Goal: Task Accomplishment & Management: Contribute content

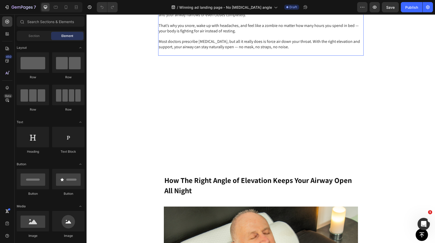
scroll to position [812, 0]
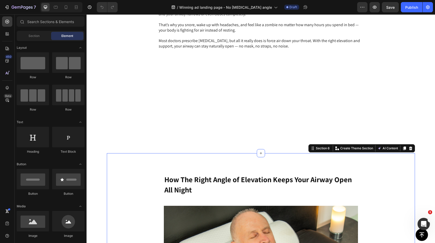
drag, startPoint x: 172, startPoint y: 166, endPoint x: 171, endPoint y: 169, distance: 2.9
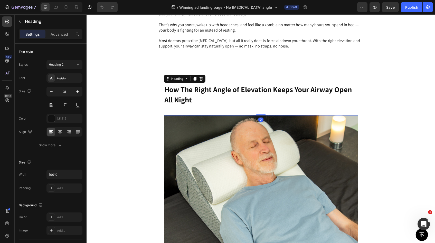
click at [164, 104] on strong "How The Right Angle of Elevation Keeps Your Airway Open All Night" at bounding box center [257, 94] width 187 height 20
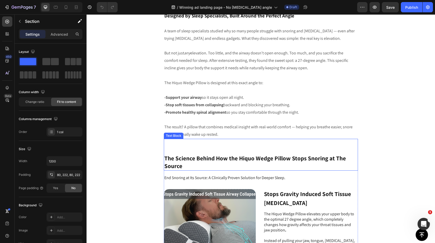
scroll to position [1093, 0]
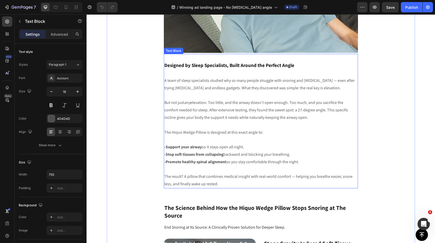
click at [257, 106] on p "But not just any elevation. Too little, and the airway doesn’t open enough. Too…" at bounding box center [260, 110] width 193 height 22
click at [219, 181] on p "The result? A pillow that combines medical insight with real-world comfort — he…" at bounding box center [260, 180] width 193 height 15
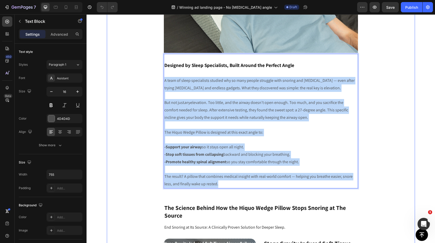
drag, startPoint x: 219, startPoint y: 183, endPoint x: 161, endPoint y: 81, distance: 117.4
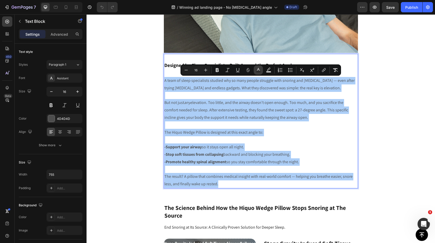
click at [260, 71] on icon "Editor contextual toolbar" at bounding box center [258, 69] width 5 height 5
type input "4D4D4D"
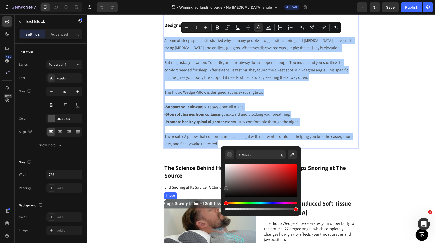
scroll to position [1136, 0]
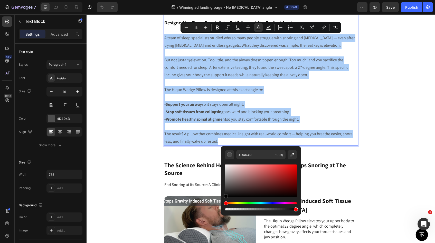
drag, startPoint x: 226, startPoint y: 189, endPoint x: 225, endPoint y: 201, distance: 12.4
click at [225, 201] on div "Editor contextual toolbar" at bounding box center [261, 187] width 72 height 48
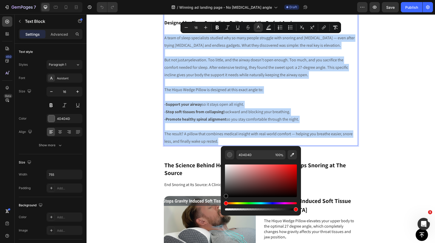
type input "000000"
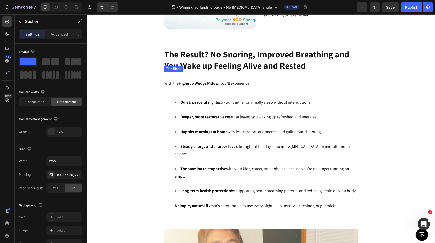
scroll to position [1632, 0]
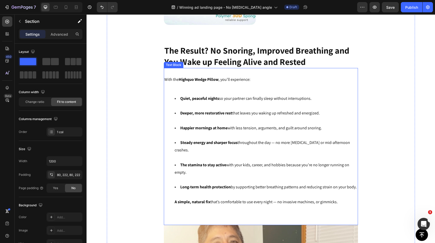
click at [180, 87] on div "With the Highquo Wedge Pillow , you’ll experience: Quiet, peaceful nights so yo…" at bounding box center [261, 146] width 194 height 157
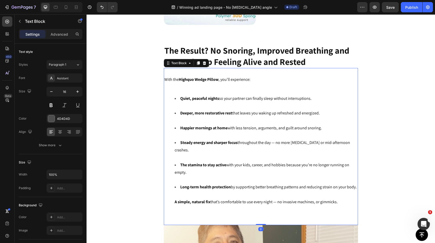
click at [178, 95] on li "Quiet, peaceful nights so your partner can finally sleep without interruptions." at bounding box center [266, 102] width 183 height 15
click at [174, 88] on div "With the Highquo Wedge Pillow , you’ll experience: Quiet, peaceful nights so yo…" at bounding box center [261, 146] width 194 height 157
click at [175, 86] on div "With the Highquo Wedge Pillow , you’ll experience: Quiet, peaceful nights so yo…" at bounding box center [261, 146] width 194 height 157
click at [183, 83] on p "Rich Text Editor. Editing area: main" at bounding box center [260, 86] width 193 height 7
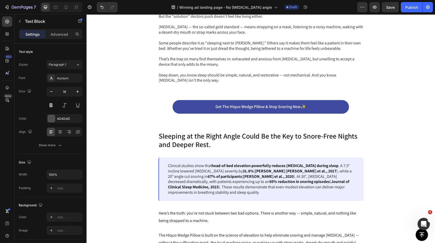
scroll to position [421, 0]
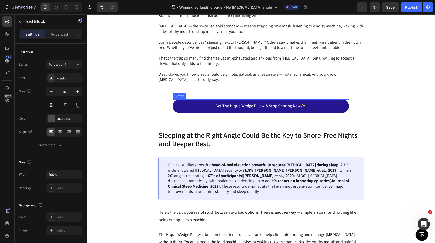
click at [204, 101] on link "Get The Hiquo Wedge Pillow & Stop Snoring Now✨" at bounding box center [260, 106] width 176 height 14
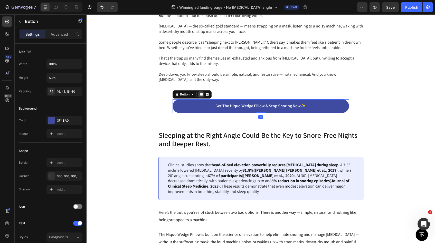
click at [200, 95] on icon at bounding box center [201, 95] width 3 height 4
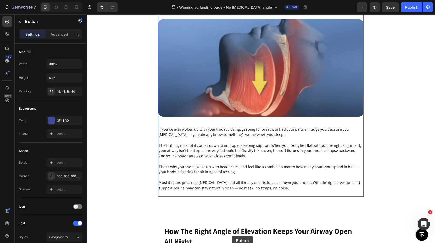
scroll to position [785, 0]
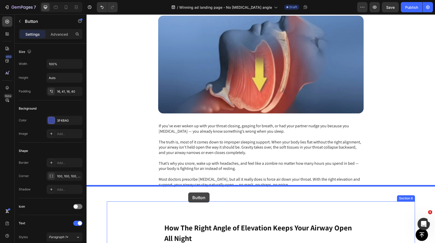
drag, startPoint x: 225, startPoint y: 120, endPoint x: 188, endPoint y: 193, distance: 81.6
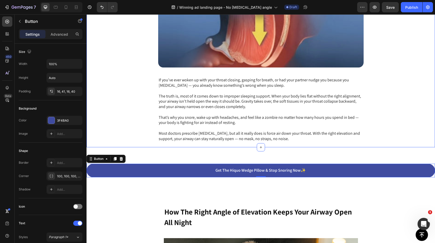
scroll to position [846, 0]
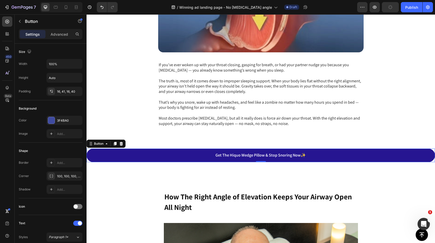
click at [137, 150] on link "Get The Hiquo Wedge Pillow & Stop Snoring Now✨" at bounding box center [260, 156] width 348 height 14
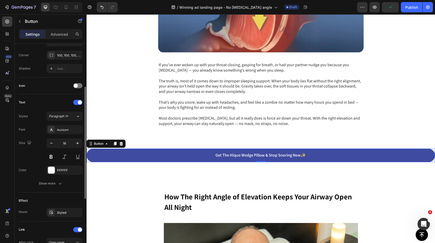
scroll to position [0, 0]
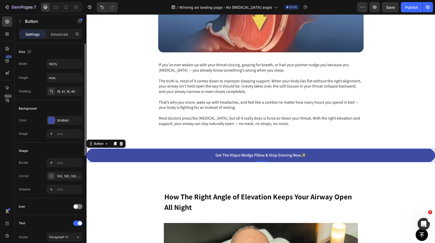
click at [30, 179] on div "Corner 100, 100, 100, 100" at bounding box center [51, 175] width 64 height 9
click at [78, 93] on icon "button" at bounding box center [77, 91] width 4 height 4
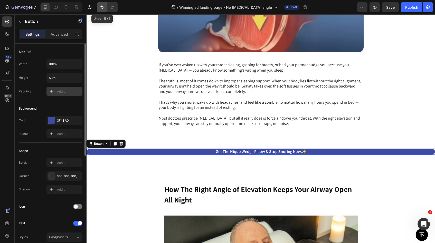
click at [98, 5] on button "Undo/Redo" at bounding box center [102, 7] width 10 height 10
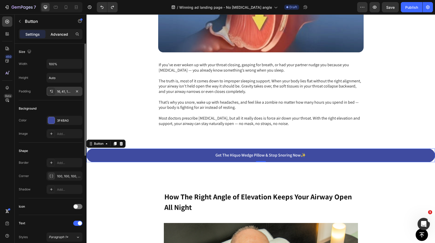
click at [57, 34] on p "Advanced" at bounding box center [59, 34] width 17 height 5
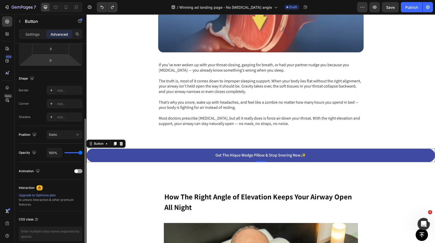
scroll to position [115, 0]
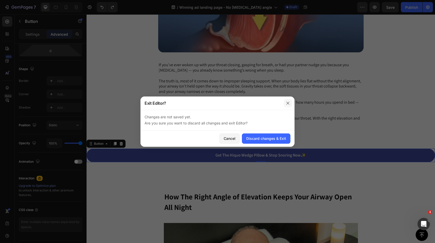
click at [289, 103] on icon "button" at bounding box center [288, 103] width 4 height 4
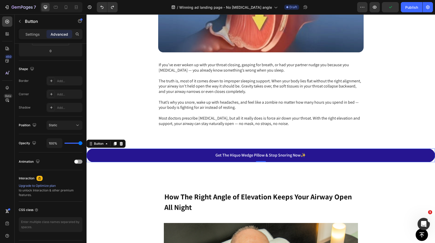
click at [184, 149] on link "Get The Hiquo Wedge Pillow & Stop Snoring Now✨" at bounding box center [260, 156] width 348 height 14
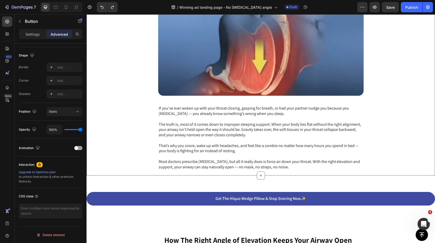
scroll to position [837, 0]
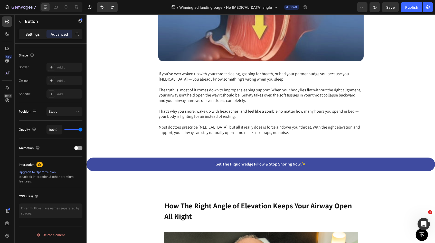
click at [34, 32] on p "Settings" at bounding box center [32, 34] width 14 height 5
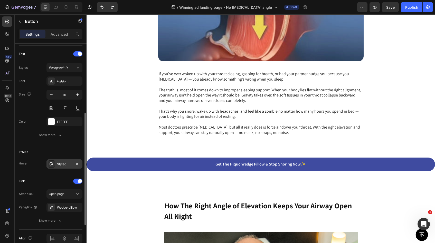
scroll to position [146, 0]
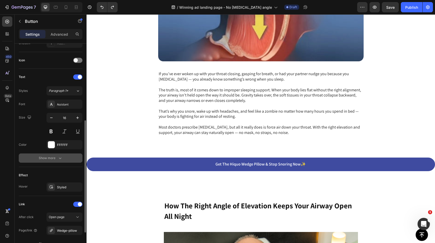
click at [48, 158] on div "Show more" at bounding box center [51, 158] width 24 height 5
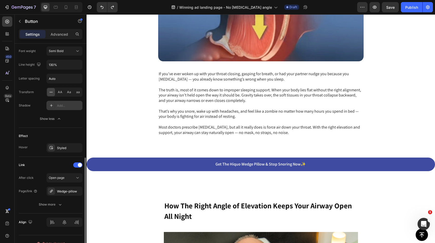
scroll to position [262, 0]
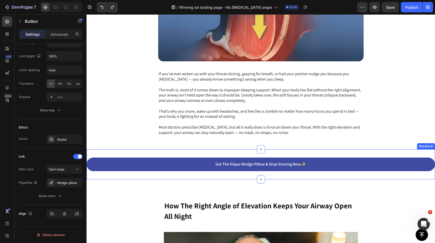
click at [93, 149] on div "Get The Hiquo Wedge Pillow & Stop Snoring Now✨ Button Section 6" at bounding box center [260, 164] width 348 height 30
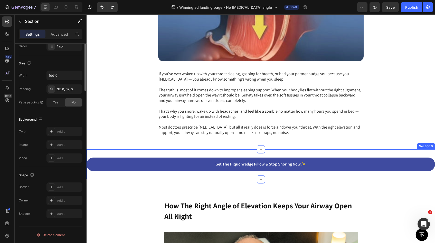
scroll to position [0, 0]
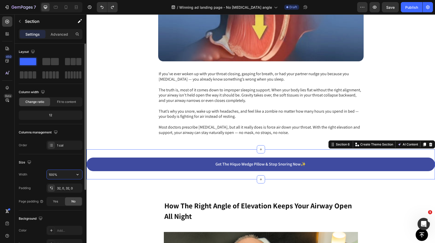
click at [61, 172] on input "100%" at bounding box center [64, 174] width 35 height 9
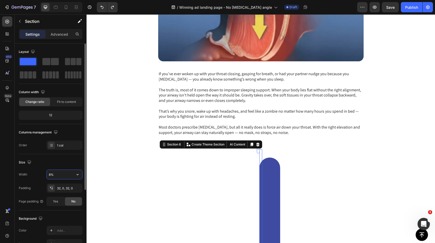
type input "80%"
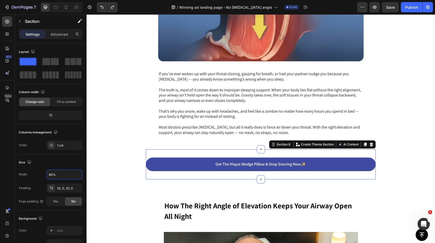
click at [119, 169] on section "Get The Hiquo Wedge Pillow & Stop Snoring Now✨ Button Section 6 You can create …" at bounding box center [260, 164] width 287 height 30
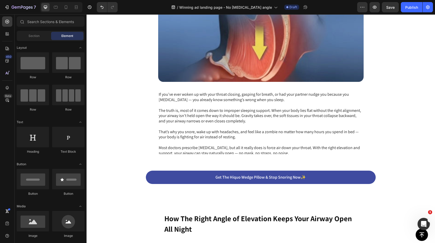
scroll to position [810, 0]
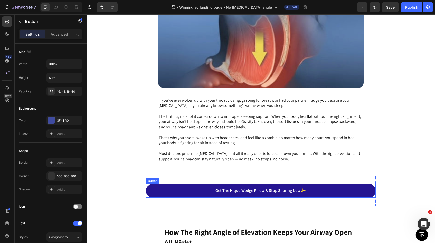
click at [170, 184] on link "Get The Hiquo Wedge Pillow & Stop Snoring Now✨" at bounding box center [260, 191] width 229 height 14
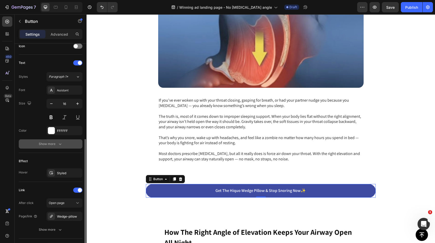
scroll to position [148, 0]
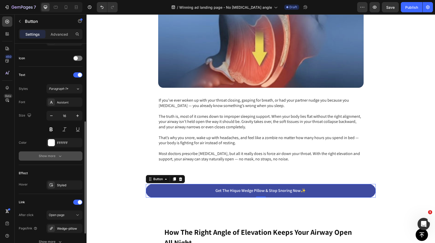
click at [56, 157] on div "Show more" at bounding box center [51, 155] width 24 height 5
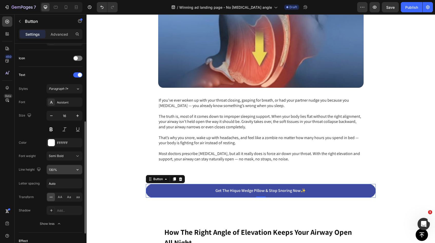
click at [54, 170] on input "130%" at bounding box center [64, 169] width 35 height 9
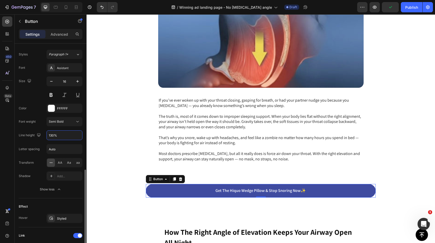
scroll to position [226, 0]
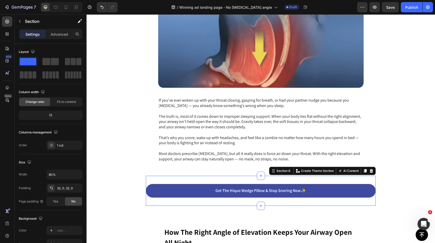
click at [146, 176] on div "Get The Hiquo Wedge Pillow & Stop Snoring Now✨ Button Section 6 You can create …" at bounding box center [260, 191] width 229 height 30
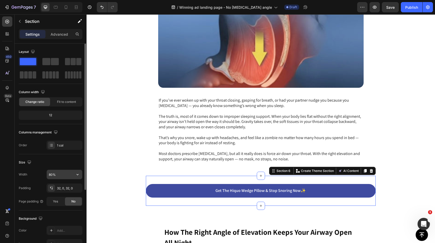
click at [53, 174] on input "80%" at bounding box center [64, 174] width 35 height 9
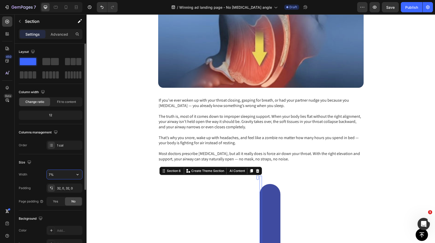
type input "70%"
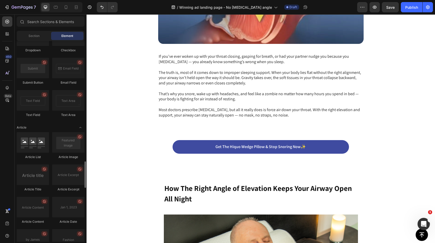
scroll to position [1285, 0]
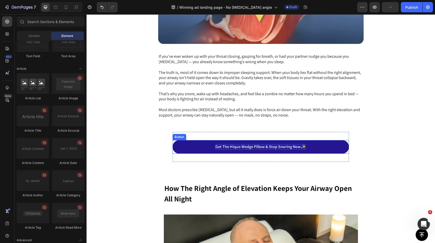
click at [254, 144] on p "Get The Hiquo Wedge Pillow & Stop Snoring Now✨" at bounding box center [260, 146] width 90 height 5
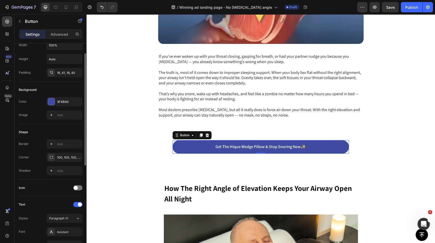
scroll to position [0, 0]
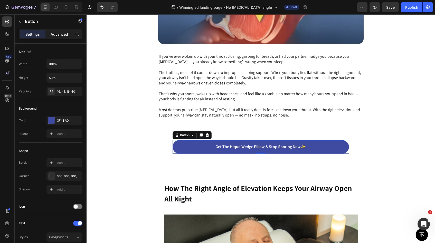
click at [57, 37] on div "Advanced" at bounding box center [59, 34] width 26 height 8
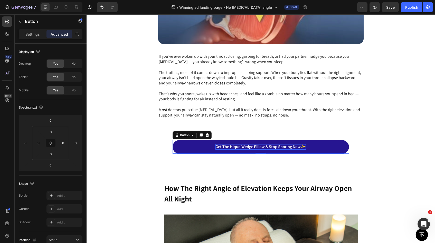
click at [235, 144] on p "Get The Hiquo Wedge Pillow & Stop Snoring Now✨" at bounding box center [260, 146] width 90 height 5
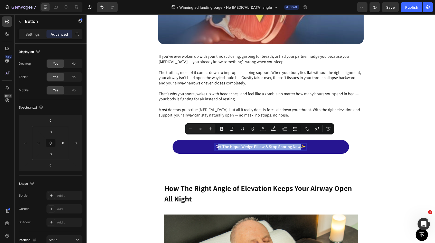
drag, startPoint x: 301, startPoint y: 140, endPoint x: 218, endPoint y: 139, distance: 82.6
click at [218, 144] on p "Get The Hiquo Wedge Pillow & Stop Snoring Now✨" at bounding box center [260, 146] width 90 height 5
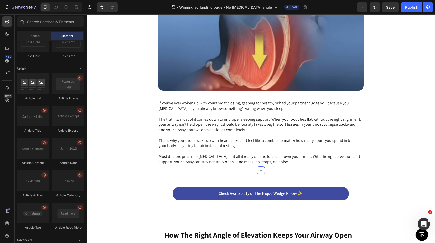
scroll to position [808, 0]
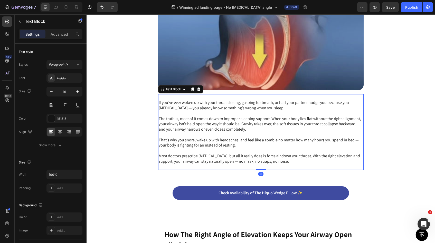
click at [240, 138] on p "That’s why you snore, wake up with headaches, and feel like a zombie no matter …" at bounding box center [261, 143] width 204 height 11
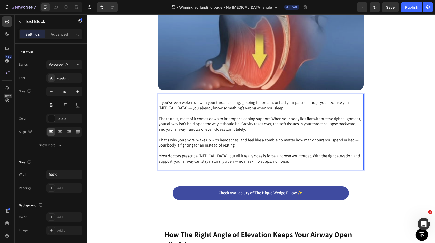
click at [267, 154] on p "Most doctors prescribe [MEDICAL_DATA], but all it really does is force air down…" at bounding box center [261, 158] width 204 height 11
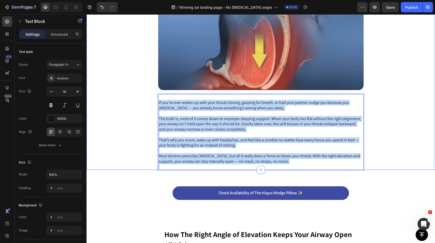
drag, startPoint x: 267, startPoint y: 154, endPoint x: 148, endPoint y: 94, distance: 133.9
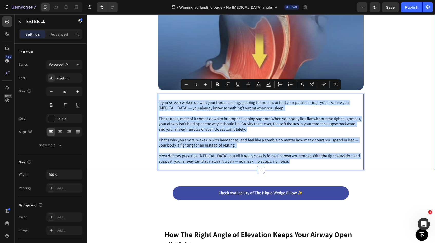
copy div "If you’ve ever woken up with your throat closing, gasping for breath, or had yo…"
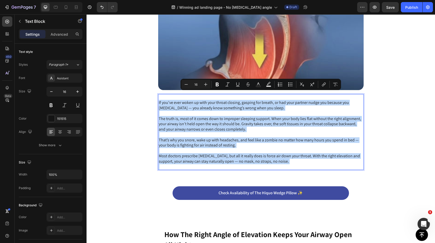
click at [277, 148] on p "Rich Text Editor. Editing area: main" at bounding box center [261, 150] width 204 height 5
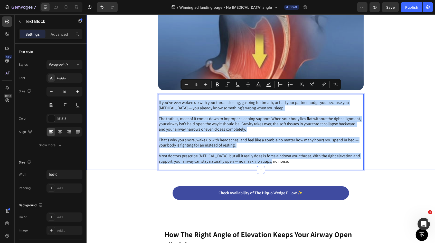
drag, startPoint x: 269, startPoint y: 154, endPoint x: 157, endPoint y: 96, distance: 126.1
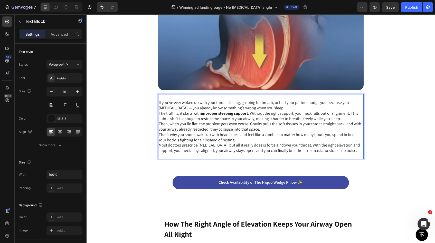
click at [274, 102] on p "If you’ve ever woken up with your throat closing, gasping for breath, or had yo…" at bounding box center [261, 105] width 204 height 11
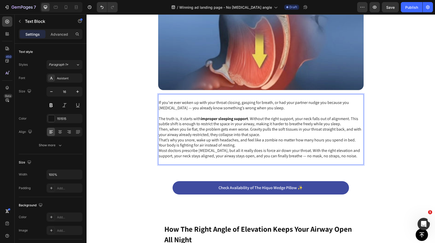
click at [344, 117] on p "The truth is, it starts with improper sleeping support . Without the right supp…" at bounding box center [261, 121] width 204 height 11
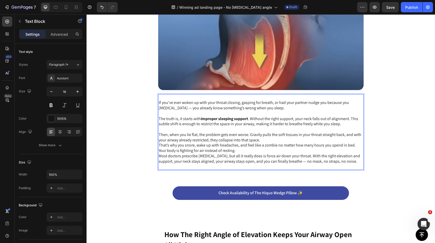
click at [272, 134] on p "Then, when you lie flat, the problem gets even worse. Gravity pulls the soft ti…" at bounding box center [261, 137] width 204 height 11
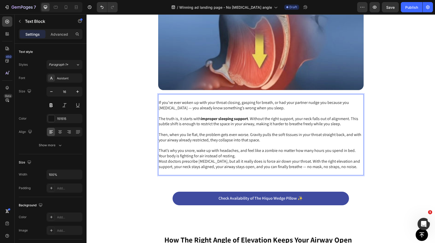
click at [231, 149] on p "That’s why you snore, wake up with headaches, and feel like a zombie no matter …" at bounding box center [261, 153] width 204 height 11
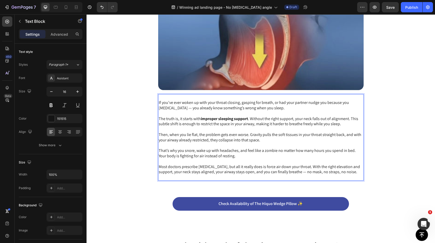
scroll to position [800, 0]
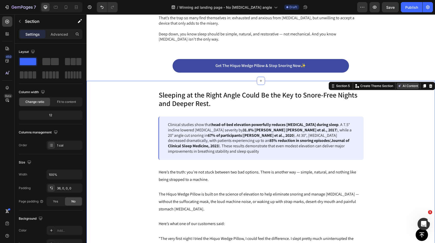
scroll to position [465, 0]
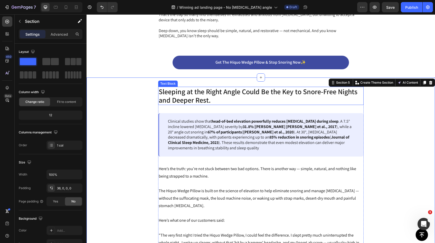
click at [210, 101] on p "Sleeping at the Right Angle Could Be the Key to Snore-Free Nights and Deeper Re…" at bounding box center [261, 95] width 204 height 17
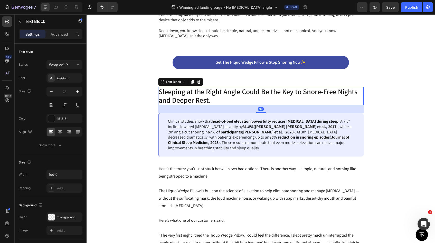
click at [210, 101] on p "Sleeping at the Right Angle Could Be the Key to Snore-Free Nights and Deeper Re…" at bounding box center [261, 95] width 204 height 17
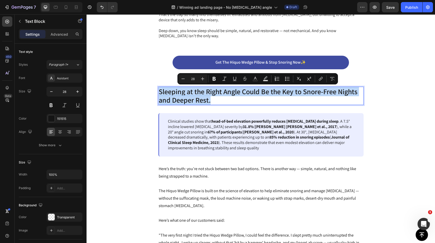
drag, startPoint x: 210, startPoint y: 101, endPoint x: 172, endPoint y: 94, distance: 38.9
click at [172, 94] on p "Sleeping at the Right Angle Could Be the Key to Snore-Free Nights and Deeper Re…" at bounding box center [261, 95] width 204 height 17
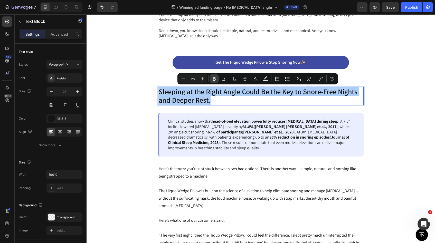
click at [214, 80] on icon "Editor contextual toolbar" at bounding box center [213, 79] width 3 height 4
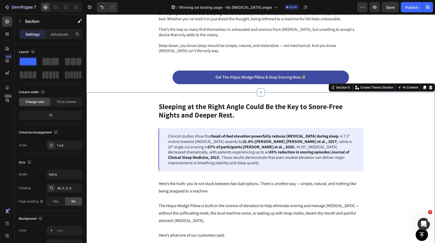
scroll to position [444, 0]
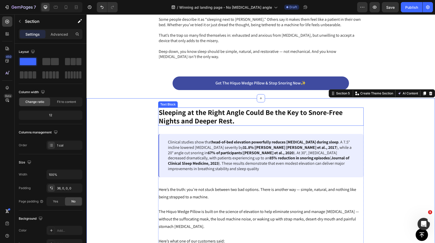
click at [235, 121] on p "Sleeping at the Right Angle Could Be the Key to Snore-Free Nights and Deeper Re…" at bounding box center [261, 116] width 204 height 17
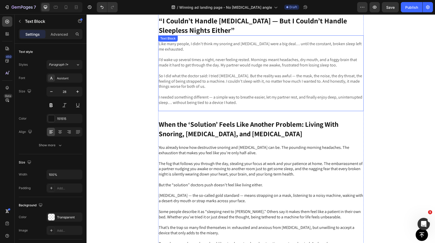
scroll to position [235, 0]
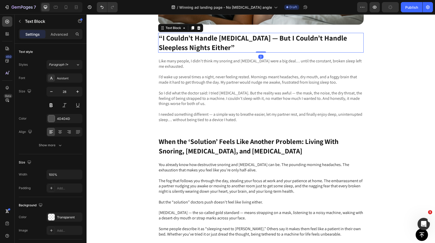
click at [193, 45] on span "“I Couldn’t Handle [MEDICAL_DATA] — But I Couldn’t Handle Sleepless Nights Eith…" at bounding box center [253, 42] width 188 height 19
click at [206, 44] on p "“I Couldn’t Handle [MEDICAL_DATA] — But I Couldn’t Handle Sleepless Nights Eith…" at bounding box center [261, 42] width 204 height 19
click at [202, 51] on span "“I Couldn’t Handle [MEDICAL_DATA] — But I Couldn’t Handle Sleepless Nights Eith…" at bounding box center [253, 42] width 188 height 19
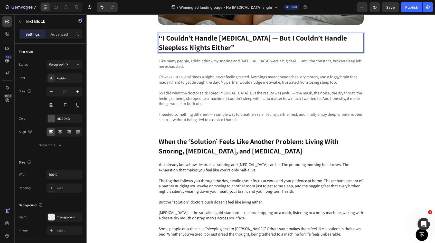
click at [203, 48] on span "“I Couldn’t Handle [MEDICAL_DATA] — But I Couldn’t Handle Sleepless Nights Eith…" at bounding box center [253, 42] width 188 height 19
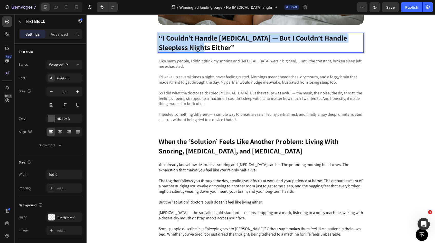
drag, startPoint x: 205, startPoint y: 47, endPoint x: 160, endPoint y: 37, distance: 46.0
click at [160, 37] on p "“I Couldn’t Handle [MEDICAL_DATA] — But I Couldn’t Handle Sleepless Nights Eith…" at bounding box center [261, 42] width 204 height 19
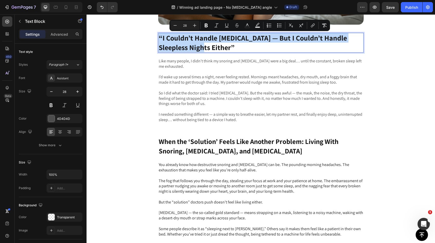
click at [213, 47] on p "“I Couldn’t Handle [MEDICAL_DATA] — But I Couldn’t Handle Sleepless Nights Eith…" at bounding box center [261, 42] width 204 height 19
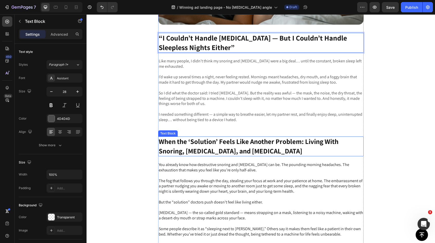
click at [241, 150] on p "When the ‘Solution’ Feels Like Another Problem: Living With Snoring, [MEDICAL_D…" at bounding box center [261, 146] width 204 height 19
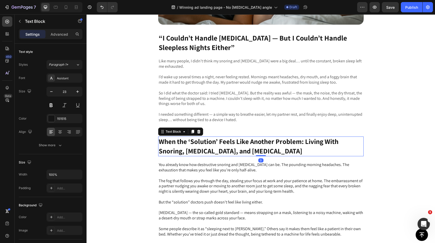
click at [241, 150] on p "When the ‘Solution’ Feels Like Another Problem: Living With Snoring, [MEDICAL_D…" at bounding box center [261, 146] width 204 height 19
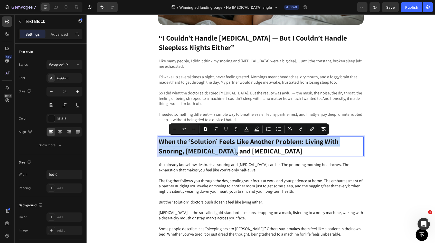
drag, startPoint x: 241, startPoint y: 150, endPoint x: 180, endPoint y: 147, distance: 61.2
click at [180, 147] on p "When the ‘Solution’ Feels Like Another Problem: Living With Snoring, [MEDICAL_D…" at bounding box center [261, 146] width 204 height 19
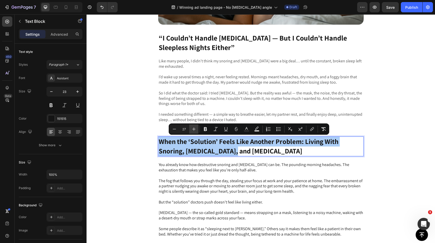
click at [194, 130] on icon "Editor contextual toolbar" at bounding box center [193, 129] width 3 height 3
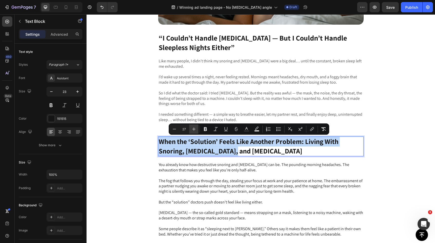
type input "28"
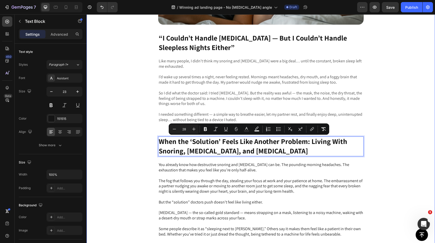
click at [393, 141] on div "Image “I Couldn’t Handle [MEDICAL_DATA] — But I Couldn’t Handle Sleepless Night…" at bounding box center [260, 95] width 348 height 347
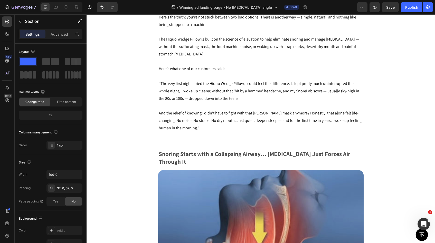
scroll to position [612, 0]
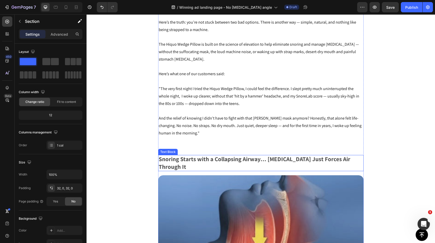
click at [310, 156] on p "Snoring Starts with a Collapsing Airway… [MEDICAL_DATA] Just Forces Air Through…" at bounding box center [261, 163] width 204 height 15
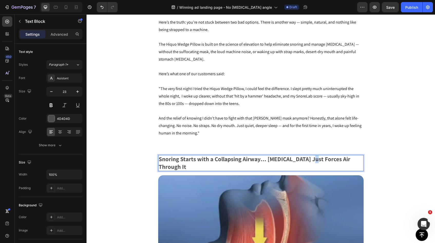
click at [310, 156] on p "Snoring Starts with a Collapsing Airway… [MEDICAL_DATA] Just Forces Air Through…" at bounding box center [261, 163] width 204 height 15
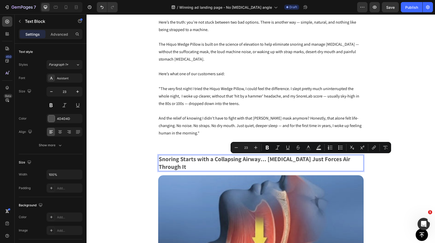
click at [343, 158] on p "Snoring Starts with a Collapsing Airway… [MEDICAL_DATA] Just Forces Air Through…" at bounding box center [261, 163] width 204 height 15
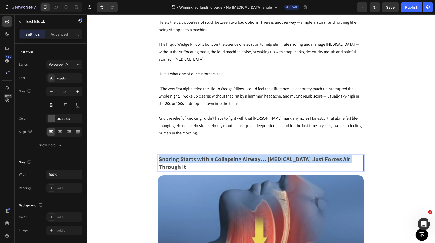
drag, startPoint x: 353, startPoint y: 158, endPoint x: 159, endPoint y: 159, distance: 194.0
click at [159, 159] on p "Snoring Starts with a Collapsing Airway… [MEDICAL_DATA] Just Forces Air Through…" at bounding box center [261, 163] width 204 height 15
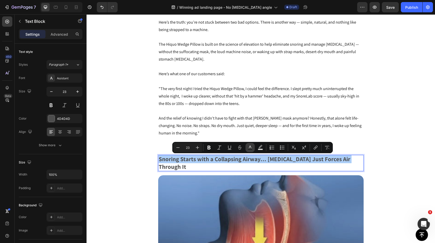
click at [250, 151] on button "Text Color" at bounding box center [249, 147] width 9 height 9
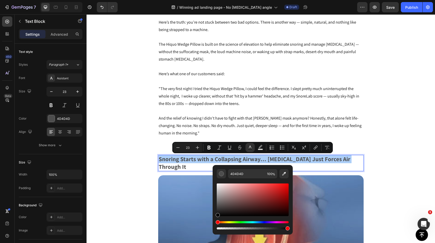
drag, startPoint x: 218, startPoint y: 207, endPoint x: 217, endPoint y: 219, distance: 12.9
click at [217, 219] on div "Editor contextual toolbar" at bounding box center [253, 206] width 72 height 48
type input "000000"
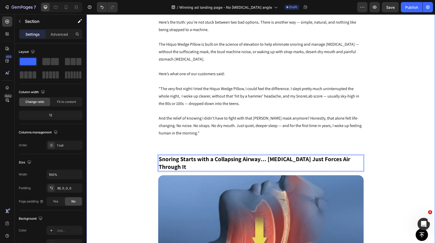
click at [125, 159] on div "Sleeping at the Right Angle Could Be the Key to Snore-Free Nights and Deeper Re…" at bounding box center [260, 151] width 348 height 423
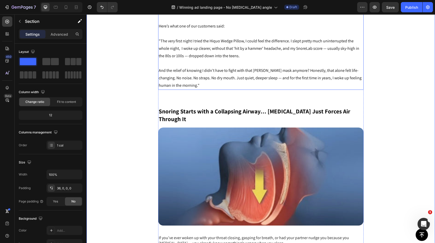
scroll to position [685, 0]
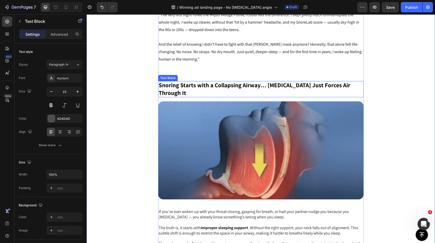
click at [347, 86] on p "Snoring Starts with a Collapsing Airway… [MEDICAL_DATA] Just Forces Air Through…" at bounding box center [261, 89] width 204 height 15
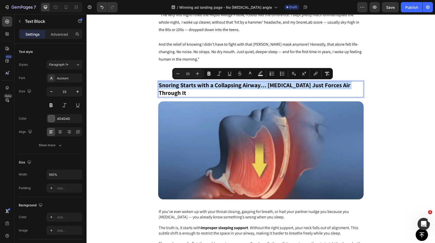
click at [347, 86] on p "Snoring Starts with a Collapsing Airway… [MEDICAL_DATA] Just Forces Air Through…" at bounding box center [261, 89] width 204 height 15
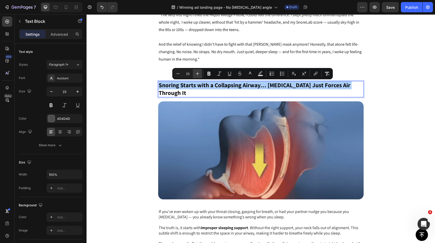
click at [195, 76] on icon "Editor contextual toolbar" at bounding box center [197, 73] width 5 height 5
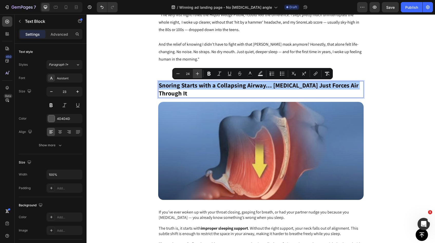
click at [195, 76] on icon "Editor contextual toolbar" at bounding box center [197, 73] width 5 height 5
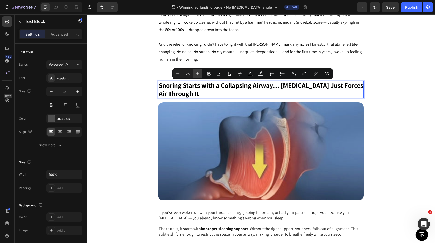
click at [195, 76] on icon "Editor contextual toolbar" at bounding box center [197, 73] width 5 height 5
type input "27"
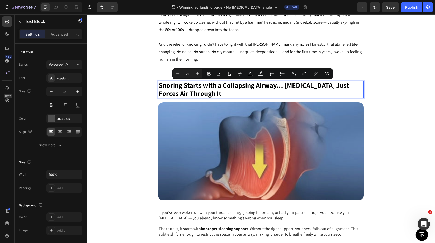
click at [400, 107] on div "Sleeping at the Right Angle Could Be the Key to Snore-Free Nights and Deeper Re…" at bounding box center [260, 78] width 348 height 424
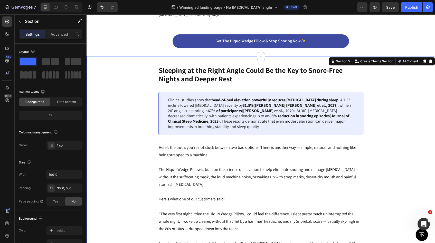
scroll to position [440, 0]
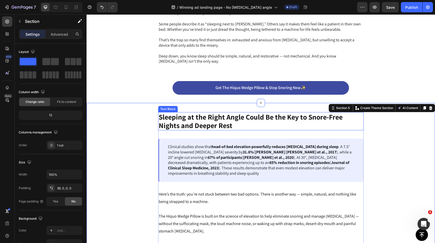
click at [233, 124] on p "Sleeping at the Right Angle Could Be the Key to Snore-Free Nights and Deeper Re…" at bounding box center [261, 121] width 204 height 17
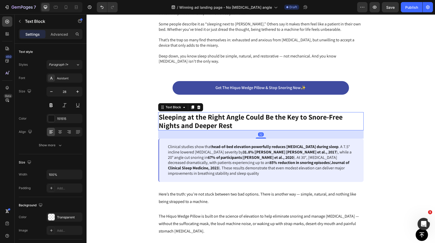
click at [233, 124] on p "Sleeping at the Right Angle Could Be the Key to Snore-Free Nights and Deeper Re…" at bounding box center [261, 121] width 204 height 17
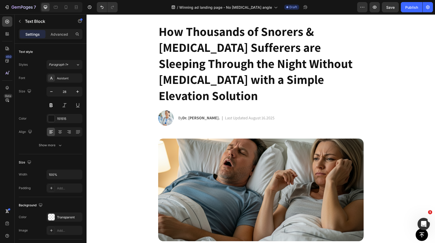
scroll to position [18, 0]
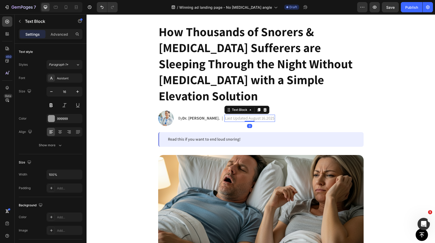
click at [258, 115] on p "Last Updated August 16.2025" at bounding box center [250, 118] width 50 height 6
click at [260, 115] on p "Last Updated August 16.2025" at bounding box center [250, 118] width 50 height 6
click at [255, 115] on p "Last Updated [DATE].2025" at bounding box center [247, 118] width 44 height 6
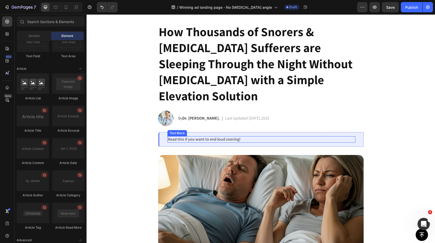
click at [240, 137] on p "Read this if you want to end loud snoring!" at bounding box center [261, 139] width 187 height 5
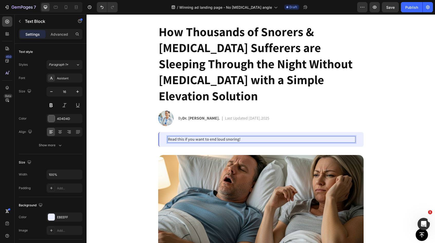
click at [238, 137] on p "Read this if you want to end loud snoring!" at bounding box center [261, 139] width 187 height 5
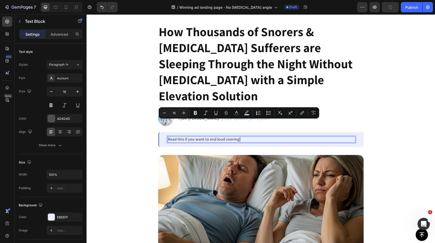
click at [239, 137] on p "Read this if you want to end loud snoring!" at bounding box center [261, 139] width 187 height 5
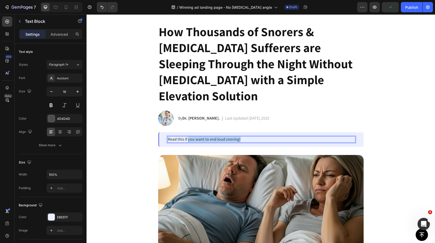
drag, startPoint x: 240, startPoint y: 124, endPoint x: 188, endPoint y: 124, distance: 51.6
click at [188, 137] on p "Read this if you want to end loud snoring!" at bounding box center [261, 139] width 187 height 5
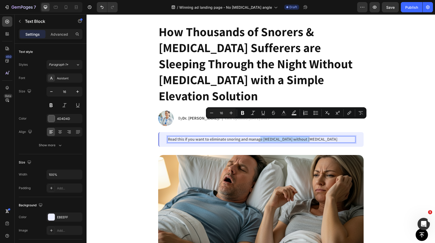
drag, startPoint x: 310, startPoint y: 123, endPoint x: 259, endPoint y: 126, distance: 51.6
click at [259, 137] on p "Read this if you want to eliminate snoring and manage [MEDICAL_DATA] without [M…" at bounding box center [261, 139] width 187 height 5
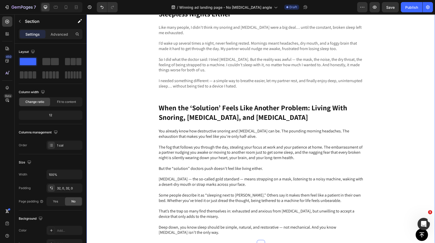
scroll to position [239, 0]
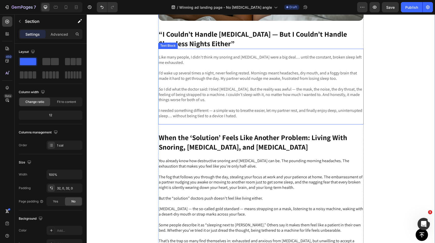
click at [159, 57] on p "Like many people, I didn’t think my snoring and [MEDICAL_DATA] were a big deal……" at bounding box center [261, 60] width 204 height 11
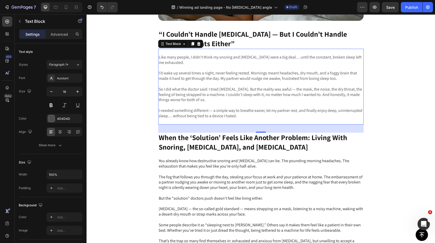
click at [159, 57] on p "Like many people, I didn’t think my snoring and [MEDICAL_DATA] were a big deal……" at bounding box center [261, 60] width 204 height 11
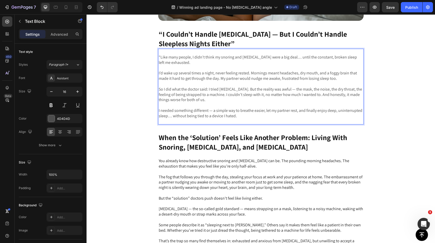
click at [236, 118] on p "I needed something different — a simple way to breathe easier, let my partner r…" at bounding box center [261, 113] width 204 height 11
drag, startPoint x: 258, startPoint y: 115, endPoint x: 240, endPoint y: 114, distance: 18.5
click at [240, 114] on p "I needed something different — a simple way to breathe easier, let my partner r…" at bounding box center [261, 113] width 204 height 11
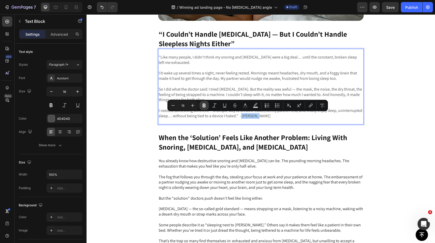
click at [202, 107] on icon "Editor contextual toolbar" at bounding box center [203, 105] width 5 height 5
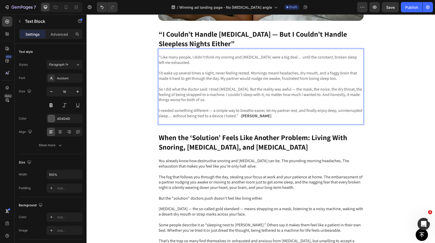
click at [212, 106] on p "Rich Text Editor. Editing area: main" at bounding box center [261, 105] width 204 height 5
click at [265, 120] on p "Rich Text Editor. Editing area: main" at bounding box center [261, 121] width 204 height 5
click at [260, 117] on p "I needed something different — a simple way to breathe easier, let my partner r…" at bounding box center [261, 113] width 204 height 11
drag, startPoint x: 260, startPoint y: 117, endPoint x: 241, endPoint y: 117, distance: 19.0
click at [241, 117] on p "I needed something different — a simple way to breathe easier, let my partner r…" at bounding box center [261, 113] width 204 height 11
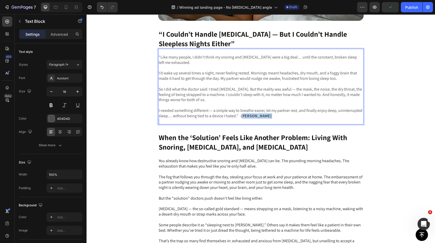
click at [248, 116] on strong "[PERSON_NAME]" at bounding box center [256, 115] width 30 height 5
drag, startPoint x: 259, startPoint y: 118, endPoint x: 240, endPoint y: 116, distance: 19.1
click at [240, 116] on p "I needed something different — a simple way to breathe easier, let my partner r…" at bounding box center [261, 113] width 204 height 11
click at [258, 119] on p "Rich Text Editor. Editing area: main" at bounding box center [261, 121] width 204 height 5
click at [258, 118] on p "I needed something different — a simple way to breathe easier, let my partner r…" at bounding box center [261, 113] width 204 height 11
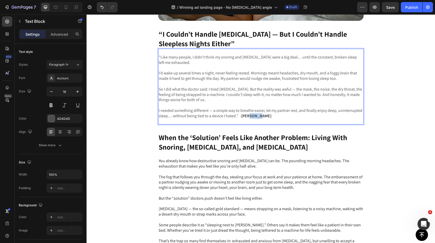
drag, startPoint x: 258, startPoint y: 118, endPoint x: 247, endPoint y: 117, distance: 10.8
click at [247, 117] on p "I needed something different — a simple way to breathe easier, let my partner r…" at bounding box center [261, 113] width 204 height 11
drag, startPoint x: 243, startPoint y: 115, endPoint x: 237, endPoint y: 116, distance: 6.5
click at [237, 116] on p "I needed something different — a simple way to breathe easier, let my partner r…" at bounding box center [261, 113] width 204 height 11
click at [159, 56] on p ""Like many people, I didn’t think my snoring and [MEDICAL_DATA] were a big deal…" at bounding box center [261, 60] width 204 height 11
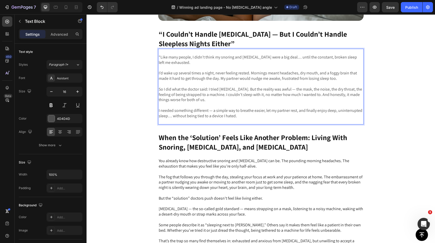
click at [160, 57] on p ""Like many people, I didn’t think my snoring and [MEDICAL_DATA] were a big deal…" at bounding box center [261, 60] width 204 height 11
click at [232, 115] on p "I needed something different — a simple way to breathe easier, let my partner r…" at bounding box center [261, 113] width 204 height 11
click at [262, 117] on p "I needed something different — a simple way to breathe easier, let my partner r…" at bounding box center [261, 113] width 204 height 11
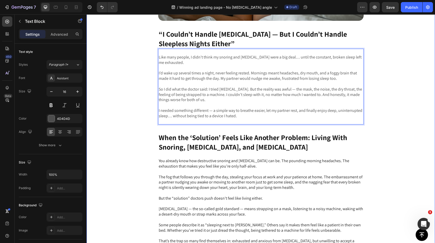
click at [396, 131] on div "Image “I Couldn’t Handle [MEDICAL_DATA] — But I Couldn’t Handle Sleepless Night…" at bounding box center [260, 91] width 348 height 347
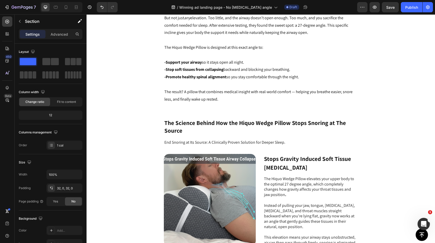
scroll to position [1195, 0]
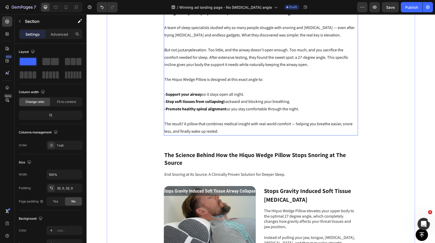
click at [165, 94] on strong "-Support your airway" at bounding box center [182, 94] width 37 height 5
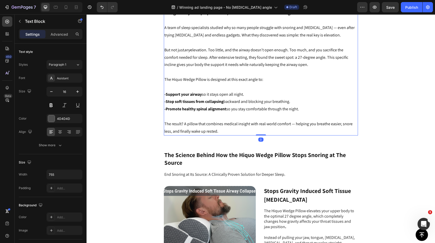
click at [165, 94] on strong "-Support your airway" at bounding box center [182, 94] width 37 height 5
click at [166, 101] on strong "-Stop soft tissues from collapsing" at bounding box center [193, 101] width 59 height 5
click at [166, 110] on strong "-Promote healthy spinal alignment" at bounding box center [195, 108] width 62 height 5
click at [305, 90] on p "Rich Text Editor. Editing area: main" at bounding box center [260, 86] width 193 height 7
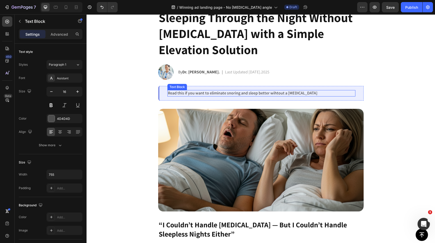
scroll to position [64, 0]
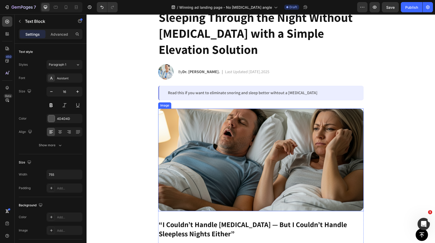
click at [276, 124] on img at bounding box center [260, 160] width 205 height 103
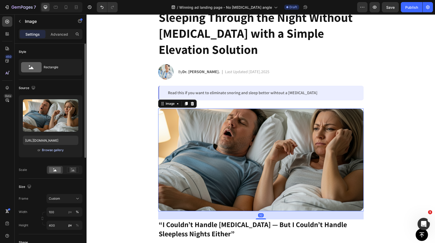
click at [52, 151] on div "Browse gallery" at bounding box center [53, 150] width 22 height 5
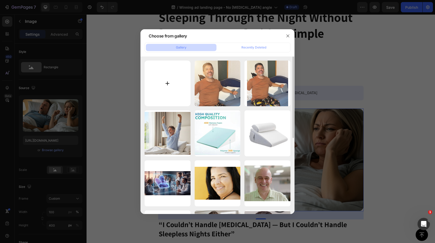
click at [166, 87] on input "file" at bounding box center [167, 84] width 46 height 46
type input "C:\fakepath\Image [DATE] at 09.06.jpeg"
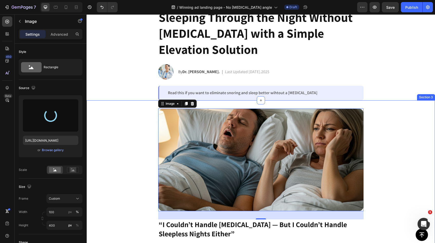
type input "[URL][DOMAIN_NAME]"
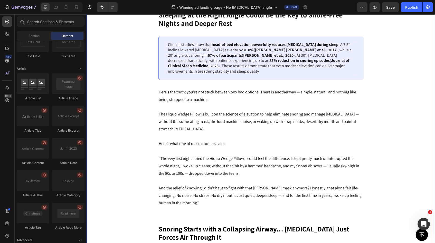
scroll to position [279, 0]
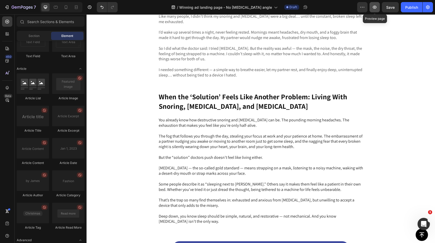
click at [374, 5] on icon "button" at bounding box center [374, 7] width 5 height 5
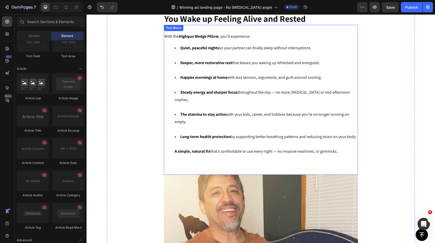
scroll to position [1696, 0]
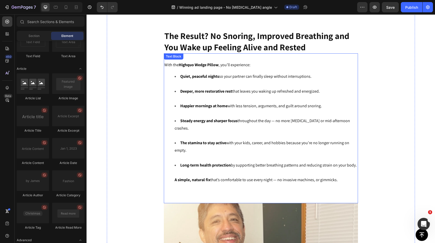
click at [337, 171] on li "Long-term health protection by supporting better breathing patterns and reducin…" at bounding box center [266, 177] width 183 height 30
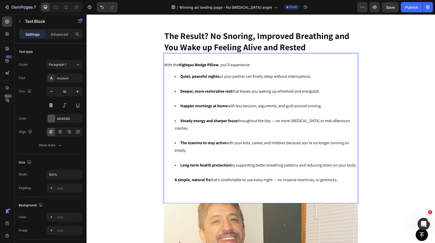
click at [337, 169] on li "Long-term health protection by supporting better breathing patterns and reducin…" at bounding box center [266, 177] width 183 height 30
drag, startPoint x: 337, startPoint y: 169, endPoint x: 154, endPoint y: 55, distance: 215.3
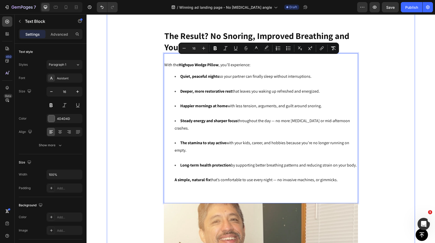
copy div "With the Highquo Wedge Pillow , you’ll experience: Quiet, peaceful nights so yo…"
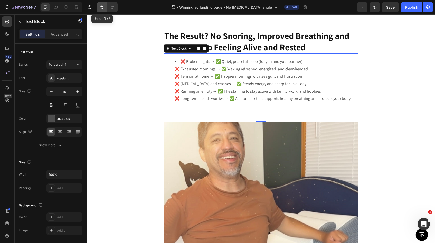
click at [102, 6] on icon "Undo/Redo" at bounding box center [101, 7] width 5 height 5
click at [102, 6] on icon "Undo/Redo" at bounding box center [101, 7] width 3 height 3
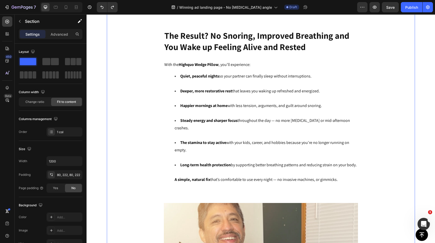
scroll to position [1697, 0]
click at [338, 169] on li "Long-term health protection by supporting better breathing patterns and reducin…" at bounding box center [266, 176] width 183 height 30
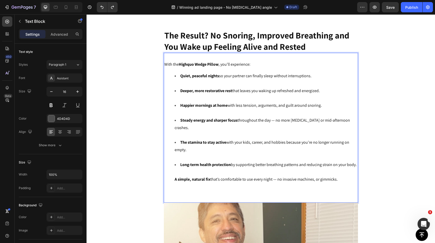
click at [337, 166] on li "Long-term health protection by supporting better breathing patterns and reducin…" at bounding box center [266, 176] width 183 height 30
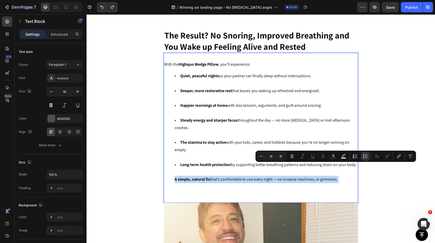
click at [337, 166] on li "Long-term health protection by supporting better breathing patterns and reducin…" at bounding box center [266, 176] width 183 height 30
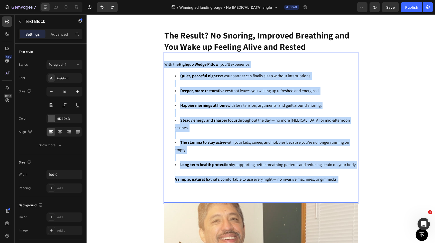
drag, startPoint x: 337, startPoint y: 166, endPoint x: 162, endPoint y: 57, distance: 206.0
click at [164, 57] on div "With the Highquo Wedge Pillow , you’ll experience: Quiet, peaceful nights so yo…" at bounding box center [261, 128] width 194 height 150
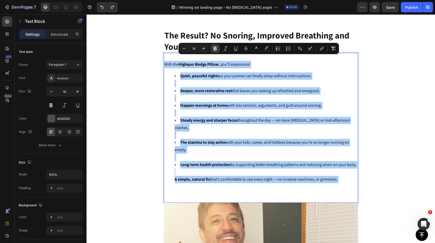
click at [217, 49] on icon "Editor contextual toolbar" at bounding box center [214, 48] width 5 height 5
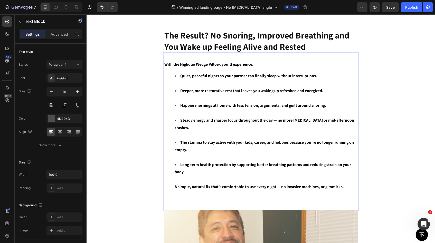
click at [345, 186] on li "Long-term health protection by supporting better breathing patterns and reducin…" at bounding box center [266, 179] width 183 height 37
click at [345, 183] on li "Long-term health protection by supporting better breathing patterns and reducin…" at bounding box center [266, 179] width 183 height 37
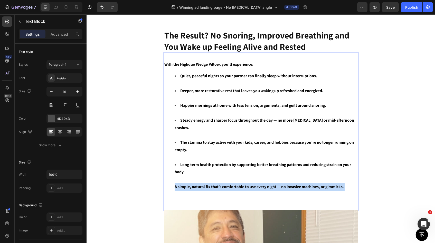
click at [345, 183] on li "Long-term health protection by supporting better breathing patterns and reducin…" at bounding box center [266, 179] width 183 height 37
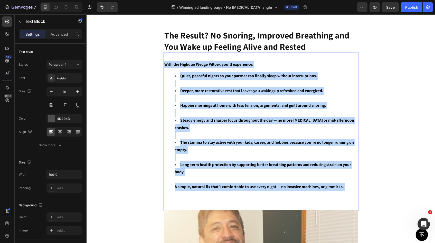
drag, startPoint x: 345, startPoint y: 183, endPoint x: 158, endPoint y: 59, distance: 225.1
click at [204, 63] on div "With the Highquo Wedge Pillow, you’ll experience: Quiet, peaceful nights so you…" at bounding box center [261, 131] width 194 height 157
drag, startPoint x: 350, startPoint y: 182, endPoint x: 158, endPoint y: 51, distance: 231.6
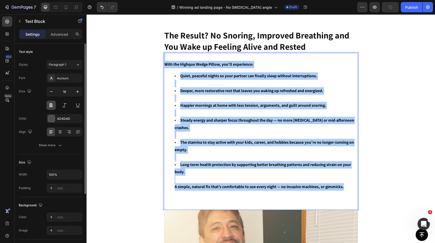
click at [53, 105] on button at bounding box center [50, 105] width 9 height 9
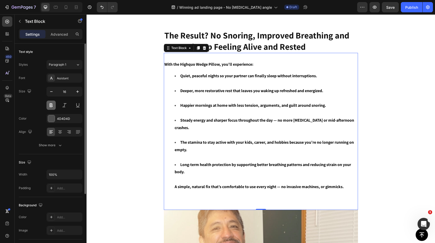
click at [53, 106] on button at bounding box center [50, 105] width 9 height 9
click at [346, 183] on li "Long-term health protection by supporting better breathing patterns and reducin…" at bounding box center [266, 179] width 183 height 37
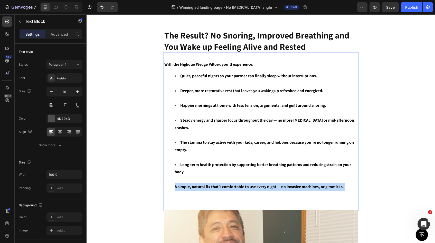
click at [346, 183] on li "Long-term health protection by supporting better breathing patterns and reducin…" at bounding box center [266, 179] width 183 height 37
drag, startPoint x: 346, startPoint y: 183, endPoint x: 337, endPoint y: 182, distance: 9.3
click at [337, 182] on li "Long-term health protection by supporting better breathing patterns and reducin…" at bounding box center [266, 179] width 183 height 37
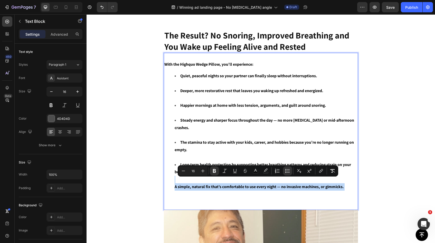
click at [345, 181] on li "Long-term health protection by supporting better breathing patterns and reducin…" at bounding box center [266, 179] width 183 height 37
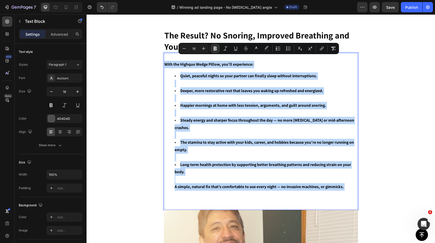
drag, startPoint x: 345, startPoint y: 181, endPoint x: 163, endPoint y: 61, distance: 217.7
click at [164, 61] on div "With the Highquo Wedge Pillow, you’ll experience: Quiet, peaceful nights so you…" at bounding box center [261, 131] width 194 height 157
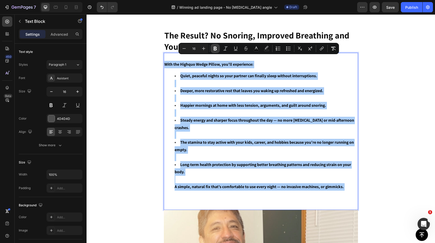
click at [215, 49] on icon "Editor contextual toolbar" at bounding box center [214, 48] width 5 height 5
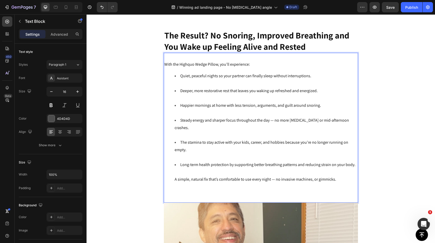
click at [339, 87] on li "Deeper, more restorative rest that leaves you waking up refreshed and energized." at bounding box center [266, 94] width 183 height 15
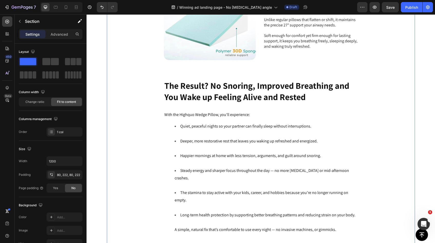
scroll to position [1646, 0]
click at [251, 112] on p "With the Highquo Wedge Pillow, you’ll experience:" at bounding box center [260, 115] width 193 height 7
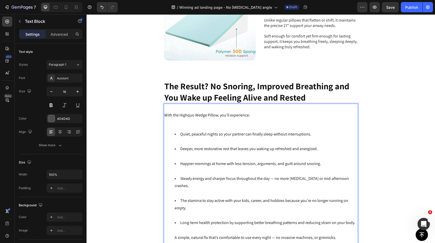
click at [189, 135] on li "Quiet, peaceful nights so your partner can finally sleep without interruptions." at bounding box center [266, 138] width 183 height 15
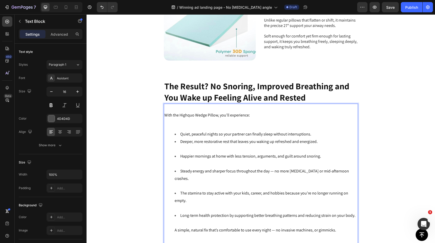
click at [178, 146] on li "Deeper, more restorative rest that leaves you waking up refreshed and energized." at bounding box center [266, 145] width 183 height 15
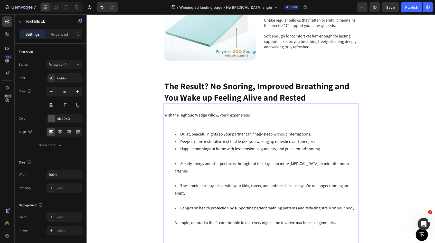
click at [175, 151] on li "Happier mornings at home with less tension, arguments, and guilt around snoring." at bounding box center [266, 152] width 183 height 15
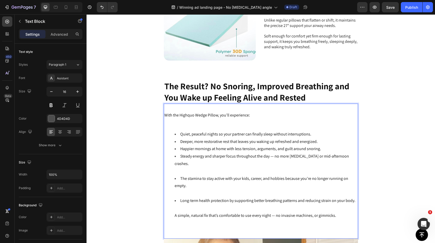
click at [179, 161] on li "Steady energy and sharper focus throughout the day — no more [MEDICAL_DATA] or …" at bounding box center [266, 164] width 183 height 22
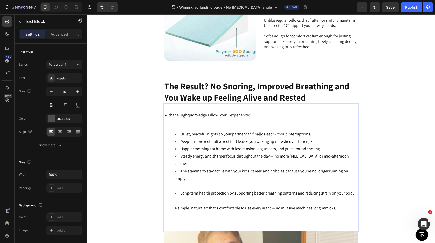
click at [179, 174] on li "The stamina to stay active with your kids, career, and hobbies because you’re n…" at bounding box center [266, 179] width 183 height 22
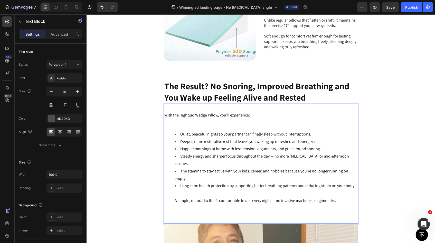
click at [180, 183] on li "Long-term health protection by supporting better breathing patterns and reducin…" at bounding box center [266, 197] width 183 height 30
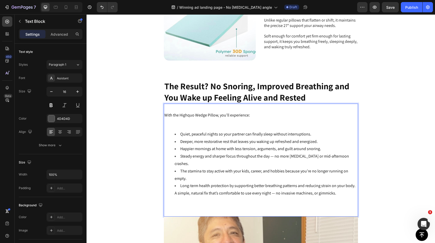
click at [189, 195] on div "With the Highquo Wedge Pillow, you’ll experience: Quiet, peaceful nights so you…" at bounding box center [261, 160] width 194 height 113
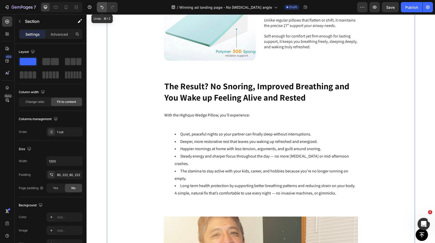
click at [102, 7] on icon "Undo/Redo" at bounding box center [101, 7] width 5 height 5
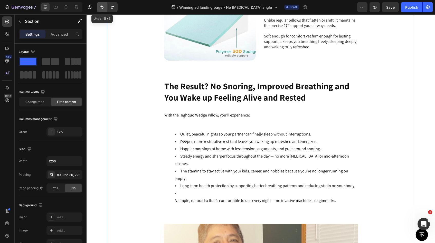
click at [102, 7] on icon "Undo/Redo" at bounding box center [101, 7] width 5 height 5
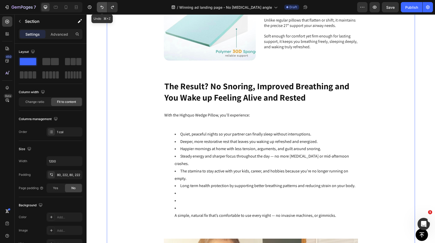
click at [102, 7] on icon "Undo/Redo" at bounding box center [101, 7] width 5 height 5
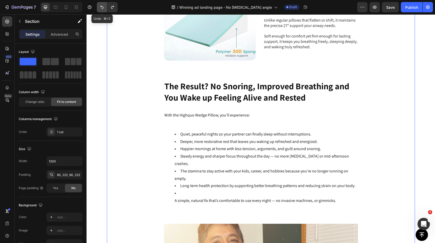
click at [102, 7] on icon "Undo/Redo" at bounding box center [101, 7] width 5 height 5
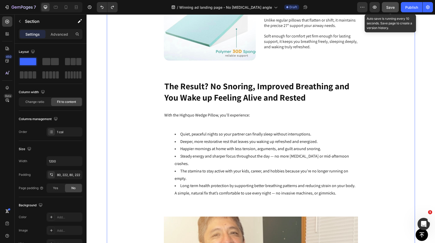
click at [393, 8] on span "Save" at bounding box center [390, 7] width 8 height 4
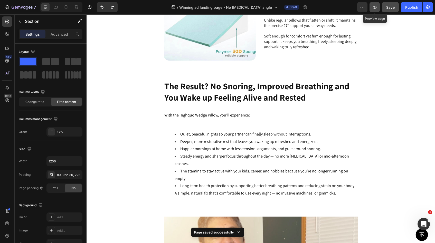
click at [375, 7] on icon "button" at bounding box center [374, 7] width 5 height 5
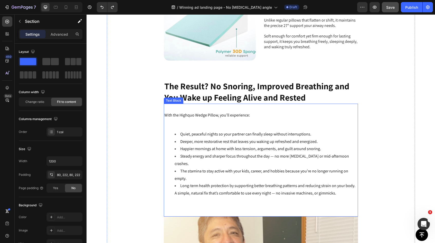
click at [180, 131] on span "Quiet, peaceful nights so your partner can finally sleep without interruptions." at bounding box center [245, 133] width 131 height 5
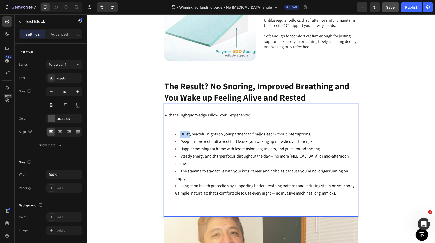
click at [180, 131] on span "Quiet, peaceful nights so your partner can finally sleep without interruptions." at bounding box center [245, 133] width 131 height 5
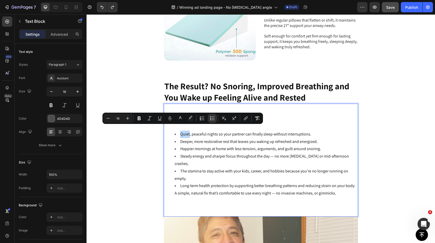
click at [180, 131] on span "Quiet, peaceful nights so your partner can finally sleep without interruptions." at bounding box center [245, 133] width 131 height 5
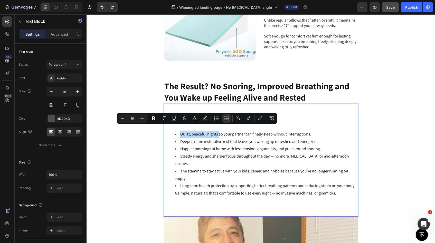
drag, startPoint x: 179, startPoint y: 129, endPoint x: 217, endPoint y: 130, distance: 37.5
click at [217, 131] on span "Quiet, peaceful nights so your partner can finally sleep without interruptions." at bounding box center [245, 133] width 131 height 5
click at [152, 119] on icon "Editor contextual toolbar" at bounding box center [153, 119] width 3 height 4
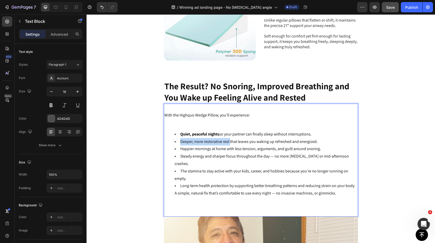
drag, startPoint x: 178, startPoint y: 137, endPoint x: 228, endPoint y: 138, distance: 49.8
click at [183, 139] on span "Deeper, more restorative rest that leaves you waking up refreshed and energized." at bounding box center [248, 141] width 137 height 5
drag, startPoint x: 178, startPoint y: 137, endPoint x: 228, endPoint y: 137, distance: 49.5
click at [227, 139] on span "Deeper, more restorative rest that leaves you waking up refreshed and energized." at bounding box center [248, 141] width 137 height 5
drag, startPoint x: 227, startPoint y: 137, endPoint x: 178, endPoint y: 139, distance: 49.0
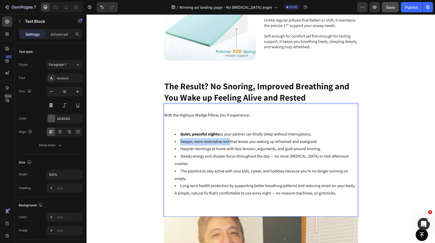
click at [180, 139] on span "Deeper, more restorative rest that leaves you waking up refreshed and energized." at bounding box center [248, 141] width 137 height 5
click at [177, 138] on li "Deeper, more restorative rest that leaves you waking up refreshed and energized." at bounding box center [266, 141] width 183 height 7
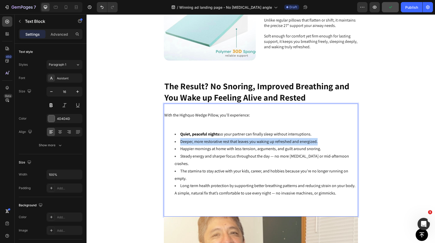
click at [178, 138] on li "Deeper, more restorative rest that leaves you waking up refreshed and energized." at bounding box center [266, 141] width 183 height 7
click at [180, 139] on span "Deeper, more restorative rest that leaves you waking up refreshed and energized." at bounding box center [248, 141] width 137 height 5
drag, startPoint x: 178, startPoint y: 138, endPoint x: 219, endPoint y: 137, distance: 41.3
click at [219, 139] on span "Deeper, more restorative rest that leaves you waking up refreshed and energized." at bounding box center [248, 141] width 137 height 5
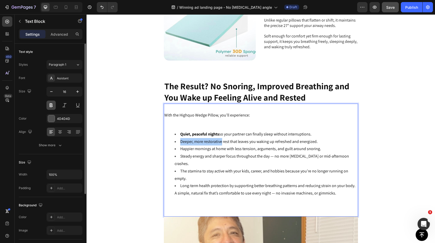
click at [51, 105] on button at bounding box center [50, 105] width 9 height 9
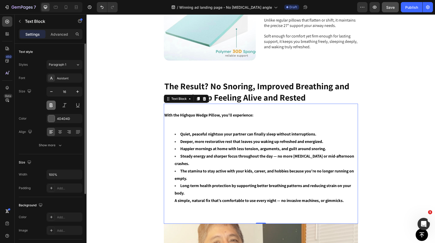
click at [51, 105] on button at bounding box center [50, 105] width 9 height 9
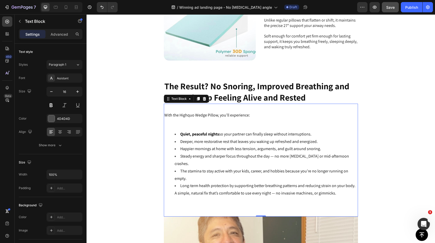
click at [180, 139] on span "Deeper, more restorative rest that leaves you waking up refreshed and energized." at bounding box center [248, 141] width 137 height 5
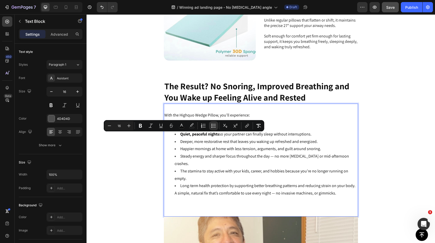
click at [180, 139] on span "Deeper, more restorative rest that leaves you waking up refreshed and energized." at bounding box center [248, 141] width 137 height 5
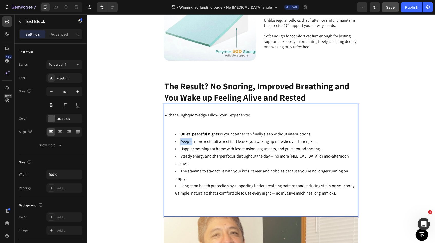
click at [180, 139] on span "Deeper, more restorative rest that leaves you waking up refreshed and energized." at bounding box center [248, 141] width 137 height 5
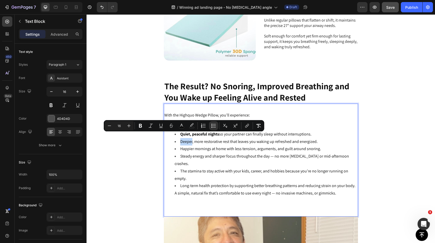
click at [180, 139] on span "Deeper, more restorative rest that leaves you waking up refreshed and energized." at bounding box center [248, 141] width 137 height 5
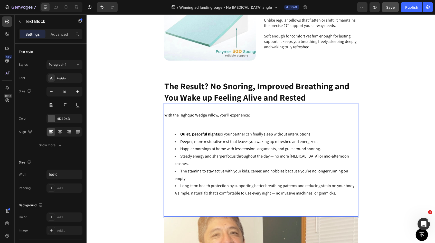
click at [180, 139] on span "Deeper, more restorative rest that leaves you waking up refreshed and energized." at bounding box center [248, 141] width 137 height 5
click at [226, 139] on span "Deeper, more restorative rest that leaves you waking up refreshed and energized." at bounding box center [248, 141] width 137 height 5
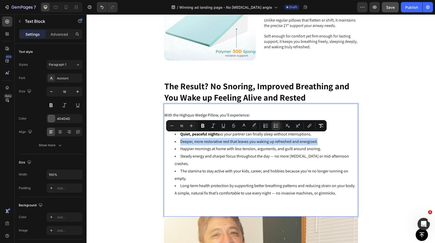
click at [226, 139] on span "Deeper, more restorative rest that leaves you waking up refreshed and energized." at bounding box center [248, 141] width 137 height 5
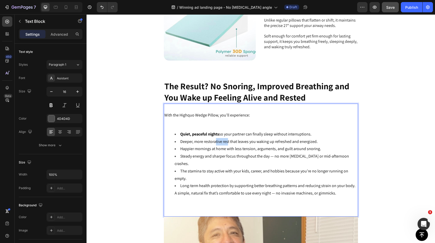
drag, startPoint x: 226, startPoint y: 137, endPoint x: 213, endPoint y: 137, distance: 13.4
click at [213, 139] on span "Deeper, more restorative rest that leaves you waking up refreshed and energized." at bounding box center [248, 141] width 137 height 5
click at [227, 139] on span "Deeper, more restorative rest that leaves you waking up refreshed and energized." at bounding box center [248, 141] width 137 height 5
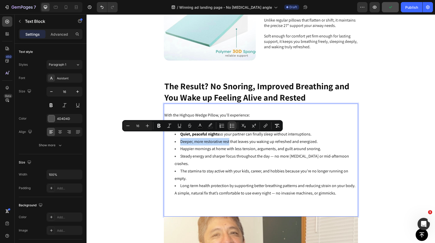
drag, startPoint x: 227, startPoint y: 136, endPoint x: 178, endPoint y: 137, distance: 48.5
click at [180, 139] on span "Deeper, more restorative rest that leaves you waking up refreshed and energized." at bounding box center [248, 141] width 137 height 5
click at [158, 128] on icon "Editor contextual toolbar" at bounding box center [158, 125] width 5 height 5
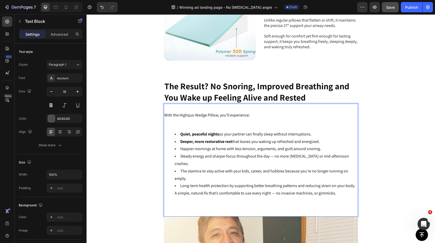
click at [180, 146] on span "Happier mornings at home with less tension, arguments, and guilt around snoring." at bounding box center [250, 148] width 141 height 5
drag, startPoint x: 179, startPoint y: 145, endPoint x: 223, endPoint y: 145, distance: 44.1
click at [223, 146] on span "Happier mornings at home with less tension, arguments, and guilt around snoring." at bounding box center [250, 148] width 141 height 5
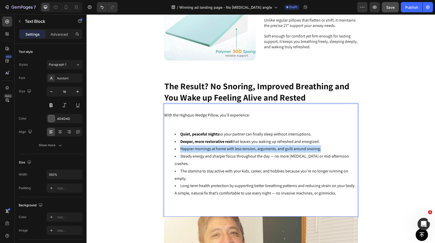
click at [223, 146] on span "Happier mornings at home with less tension, arguments, and guilt around snoring." at bounding box center [250, 148] width 141 height 5
click at [224, 146] on span "Happier mornings at home with less tension, arguments, and guilt around snoring." at bounding box center [250, 148] width 141 height 5
drag, startPoint x: 223, startPoint y: 144, endPoint x: 178, endPoint y: 144, distance: 45.4
click at [180, 146] on span "Happier mornings at home with less tension, arguments, and guilt around snoring." at bounding box center [250, 148] width 141 height 5
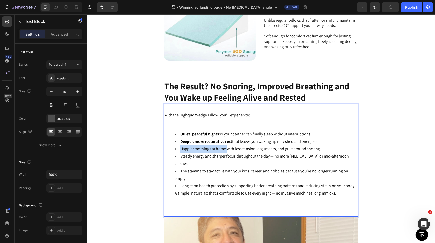
click at [180, 146] on span "Happier mornings at home with less tension, arguments, and guilt around snoring." at bounding box center [250, 148] width 141 height 5
drag, startPoint x: 179, startPoint y: 144, endPoint x: 223, endPoint y: 144, distance: 44.1
click at [223, 146] on span "Happier mornings at home with less tension, arguments, and guilt around snoring." at bounding box center [250, 148] width 141 height 5
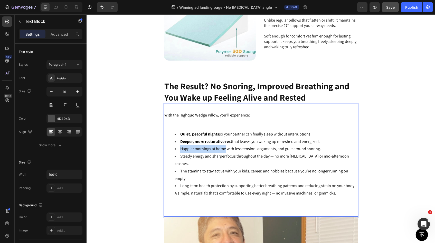
click at [218, 146] on span "Happier mornings at home with less tension, arguments, and guilt around snoring." at bounding box center [250, 148] width 141 height 5
drag, startPoint x: 222, startPoint y: 143, endPoint x: 179, endPoint y: 144, distance: 43.4
click at [180, 146] on span "Happier mornings at home with less tension, arguments, and guilt around snoring." at bounding box center [250, 148] width 141 height 5
drag, startPoint x: 223, startPoint y: 143, endPoint x: 179, endPoint y: 145, distance: 44.2
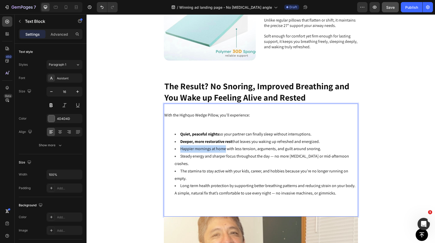
click at [180, 146] on span "Happier mornings at home with less tension, arguments, and guilt around snoring." at bounding box center [250, 148] width 141 height 5
drag, startPoint x: 178, startPoint y: 145, endPoint x: 224, endPoint y: 145, distance: 46.2
click at [224, 146] on span "Happier mornings at home with less tension, arguments, and guilt around snoring." at bounding box center [250, 148] width 141 height 5
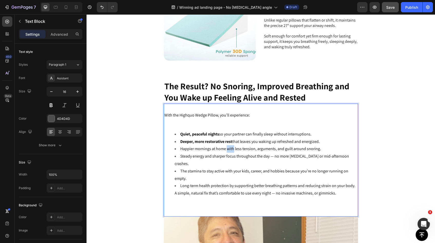
click at [224, 146] on span "Happier mornings at home with less tension, arguments, and guilt around snoring." at bounding box center [250, 148] width 141 height 5
click at [221, 146] on span "Happier mornings at home with less tension, arguments, and guilt around snoring." at bounding box center [250, 148] width 141 height 5
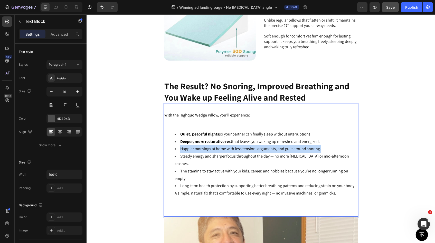
click at [221, 146] on span "Happier mornings at home with less tension, arguments, and guilt around snoring." at bounding box center [250, 148] width 141 height 5
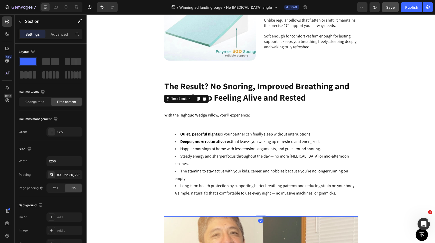
click at [204, 153] on li "Steady energy and sharper focus throughout the day — no more [MEDICAL_DATA] or …" at bounding box center [266, 160] width 183 height 15
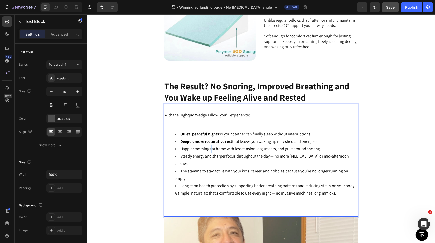
click at [208, 146] on span "Happier mornings at home with less tension, arguments, and guilt around snoring." at bounding box center [250, 148] width 141 height 5
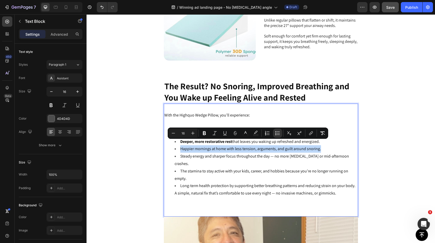
drag, startPoint x: 208, startPoint y: 144, endPoint x: 203, endPoint y: 144, distance: 5.4
click at [203, 146] on span "Happier mornings at home with less tension, arguments, and guilt around snoring." at bounding box center [250, 148] width 141 height 5
click at [206, 146] on span "Happier mornings at home with less tension, arguments, and guilt around snoring." at bounding box center [250, 148] width 141 height 5
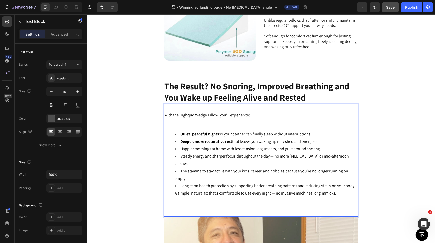
click at [209, 146] on span "Happier mornings at home with less tension, arguments, and guilt around snoring." at bounding box center [250, 148] width 141 height 5
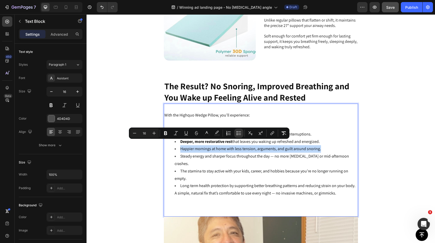
click at [209, 146] on span "Happier mornings at home with less tension, arguments, and guilt around snoring." at bounding box center [250, 148] width 141 height 5
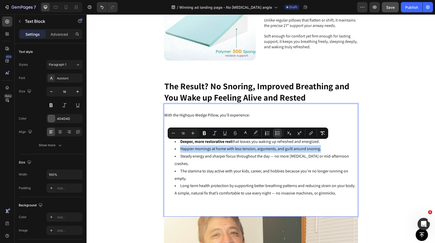
click at [208, 146] on span "Happier mornings at home with less tension, arguments, and guilt around snoring." at bounding box center [250, 148] width 141 height 5
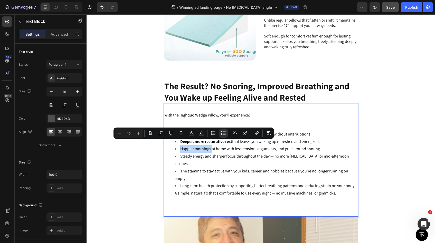
drag, startPoint x: 209, startPoint y: 145, endPoint x: 183, endPoint y: 146, distance: 25.4
click at [183, 146] on span "Happier mornings at home with less tension, arguments, and guilt around snoring." at bounding box center [250, 148] width 141 height 5
click at [151, 134] on icon "Editor contextual toolbar" at bounding box center [150, 133] width 3 height 4
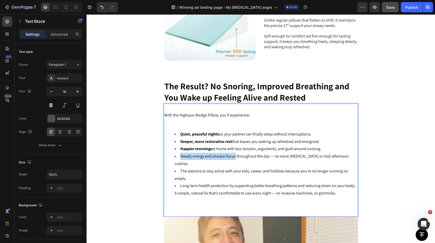
drag, startPoint x: 179, startPoint y: 152, endPoint x: 233, endPoint y: 152, distance: 53.9
click at [231, 153] on span "Steady energy and sharper focus throughout the day — no more [MEDICAL_DATA] or …" at bounding box center [262, 159] width 174 height 13
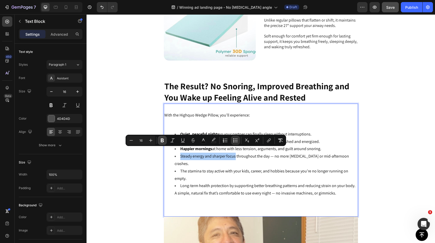
click at [164, 143] on button "Bold" at bounding box center [162, 140] width 9 height 9
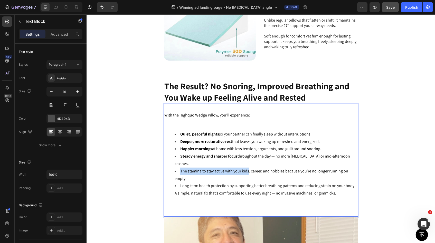
drag, startPoint x: 179, startPoint y: 159, endPoint x: 246, endPoint y: 159, distance: 67.0
click at [246, 168] on span "The stamina to stay active with your kids, career, and hobbies because you’re n…" at bounding box center [261, 174] width 173 height 13
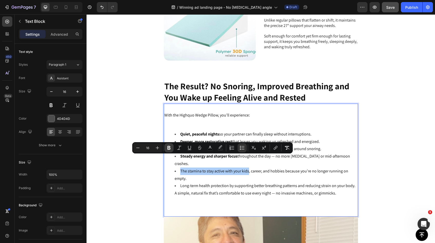
click at [169, 147] on icon "Editor contextual toolbar" at bounding box center [168, 147] width 5 height 5
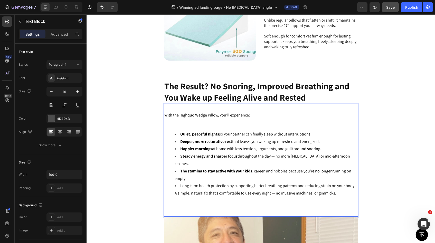
drag, startPoint x: 179, startPoint y: 173, endPoint x: 186, endPoint y: 173, distance: 7.2
click at [186, 183] on span "Long-term health protection by supporting better breathing patterns and reducin…" at bounding box center [267, 185] width 175 height 5
drag, startPoint x: 178, startPoint y: 174, endPoint x: 233, endPoint y: 174, distance: 55.2
click at [254, 168] on span "The stamina to stay active with your kids , career, and hobbies because you’re …" at bounding box center [263, 174] width 177 height 13
click at [251, 168] on span "The stamina to stay active with your kids , career, and hobbies because you’re …" at bounding box center [263, 174] width 177 height 13
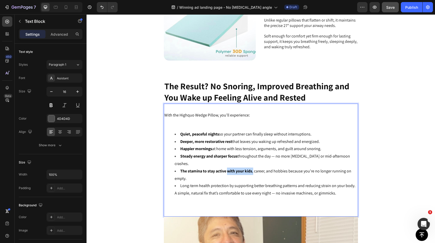
drag, startPoint x: 251, startPoint y: 159, endPoint x: 228, endPoint y: 159, distance: 23.4
click at [228, 168] on span "The stamina to stay active with your kids , career, and hobbies because you’re …" at bounding box center [263, 174] width 177 height 13
click at [228, 168] on strong "The stamina to stay active with your kids" at bounding box center [216, 170] width 72 height 5
drag, startPoint x: 178, startPoint y: 173, endPoint x: 226, endPoint y: 175, distance: 47.5
click at [204, 183] on span "Long-term health protection by supporting better breathing patterns and reducin…" at bounding box center [267, 185] width 175 height 5
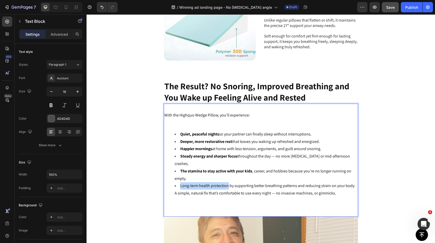
drag, startPoint x: 226, startPoint y: 174, endPoint x: 177, endPoint y: 175, distance: 48.5
click at [177, 182] on li "Long-term health protection by supporting better breathing patterns and reducin…" at bounding box center [266, 193] width 183 height 22
click at [180, 183] on span "Long-term health protection by supporting better breathing patterns and reducin…" at bounding box center [267, 185] width 175 height 5
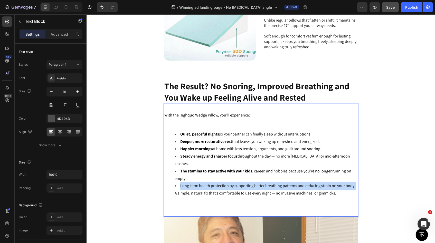
click at [180, 183] on span "Long-term health protection by supporting better breathing patterns and reducin…" at bounding box center [267, 185] width 175 height 5
click at [177, 182] on li "Long-term health protection by supporting better breathing patterns and reducin…" at bounding box center [266, 193] width 183 height 22
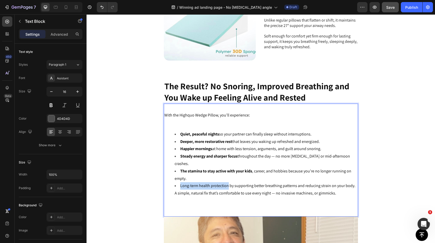
drag, startPoint x: 178, startPoint y: 174, endPoint x: 219, endPoint y: 174, distance: 41.1
click at [219, 182] on li "Long-term health protection by supporting better breathing patterns and reducin…" at bounding box center [266, 193] width 183 height 22
click at [219, 183] on span "Long-term health protection by supporting better breathing patterns and reducin…" at bounding box center [267, 185] width 175 height 5
click at [221, 182] on li "Long-term health protection by supporting better breathing patterns and reducin…" at bounding box center [266, 193] width 183 height 22
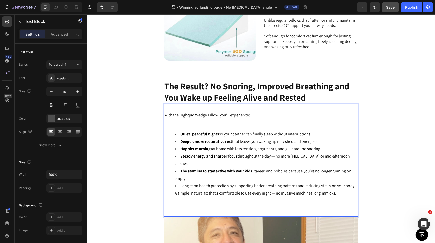
click at [223, 168] on li "The stamina to stay active with your kids , career, and hobbies because you’re …" at bounding box center [266, 175] width 183 height 15
click at [226, 183] on span "Long-term health protection by supporting better breathing patterns and reducin…" at bounding box center [267, 185] width 175 height 5
click at [225, 183] on span "Long-term health protection by supporting better breathing patterns and reducin…" at bounding box center [267, 185] width 175 height 5
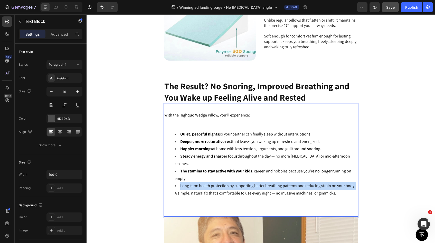
click at [225, 183] on span "Long-term health protection by supporting better breathing patterns and reducin…" at bounding box center [267, 185] width 175 height 5
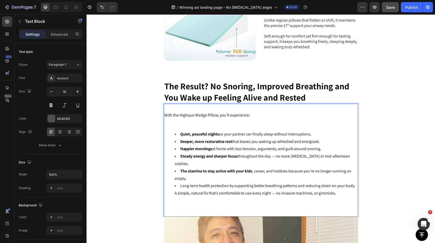
click at [225, 183] on span "Long-term health protection by supporting better breathing patterns and reducin…" at bounding box center [267, 185] width 175 height 5
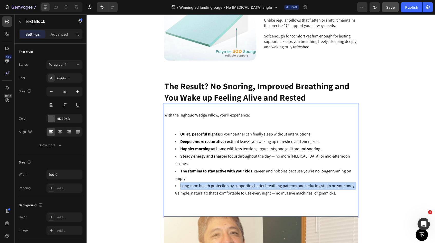
click at [225, 183] on span "Long-term health protection by supporting better breathing patterns and reducin…" at bounding box center [267, 185] width 175 height 5
click at [188, 183] on span "Long-term health protection by supporting better breathing patterns and reducin…" at bounding box center [267, 185] width 175 height 5
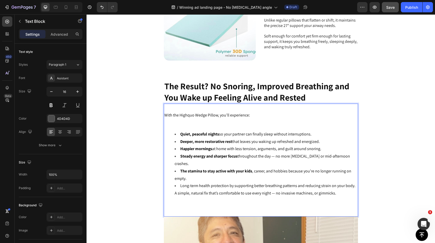
click at [169, 175] on ul "Quiet, peaceful nights so your partner can finally sleep without interruptions.…" at bounding box center [260, 168] width 193 height 74
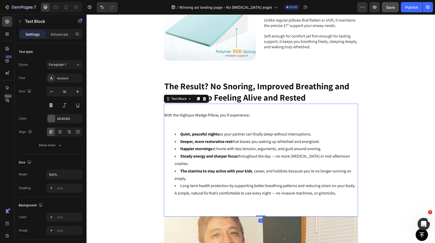
click at [178, 182] on li "Long-term health protection by supporting better breathing patterns and reducin…" at bounding box center [266, 193] width 183 height 22
click at [180, 183] on span "Long-term health protection by supporting better breathing patterns and reducin…" at bounding box center [267, 185] width 175 height 5
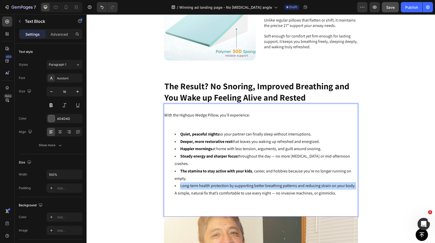
click at [180, 183] on span "Long-term health protection by supporting better breathing patterns and reducin…" at bounding box center [267, 185] width 175 height 5
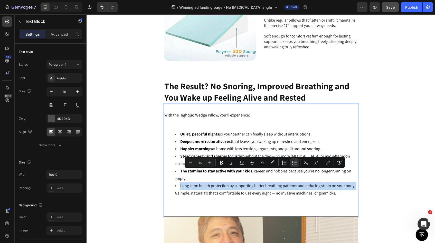
click at [180, 183] on span "Long-term health protection by supporting better breathing patterns and reducin…" at bounding box center [267, 185] width 175 height 5
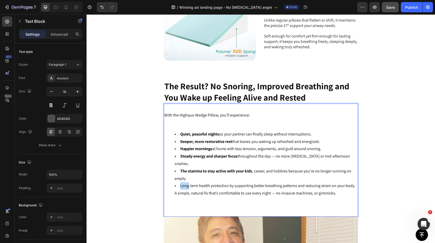
click at [180, 183] on span "Long-term health protection by supporting better breathing patterns and reducin…" at bounding box center [267, 185] width 175 height 5
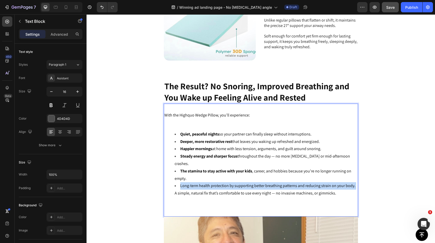
click at [180, 183] on span "Long-term health protection by supporting better breathing patterns and reducin…" at bounding box center [267, 185] width 175 height 5
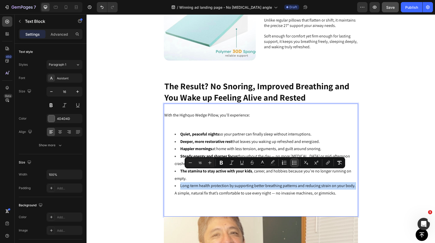
click at [227, 183] on span "Long-term health protection by supporting better breathing patterns and reducin…" at bounding box center [267, 185] width 175 height 5
click at [226, 183] on span "Long-term health protection by supporting better breathing patterns and reducin…" at bounding box center [267, 185] width 175 height 5
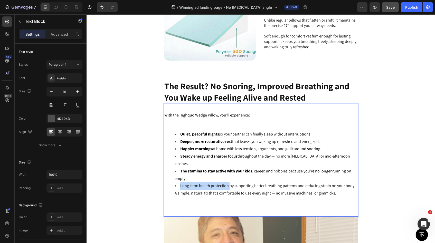
drag, startPoint x: 226, startPoint y: 174, endPoint x: 178, endPoint y: 175, distance: 48.0
click at [178, 182] on li "Long-term health protection by supporting better breathing patterns and reducin…" at bounding box center [266, 193] width 183 height 22
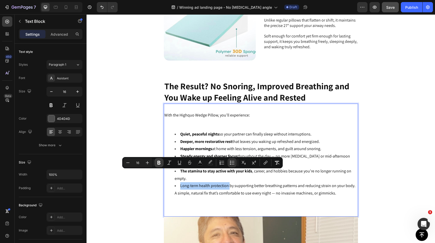
click at [161, 162] on icon "Editor contextual toolbar" at bounding box center [158, 162] width 5 height 5
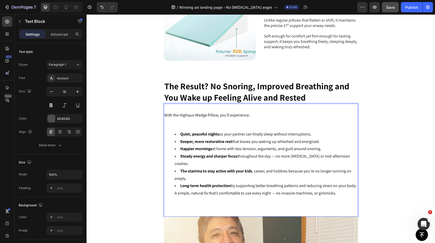
click at [354, 182] on li "Long-term health protection by supporting better breathing patterns and reducin…" at bounding box center [266, 193] width 183 height 22
click at [326, 145] on li "Happier mornings at home with less tension, arguments, and guilt around snoring." at bounding box center [266, 148] width 183 height 7
click at [323, 138] on li "Deeper, more restorative rest that leaves you waking up refreshed and energized." at bounding box center [266, 141] width 183 height 7
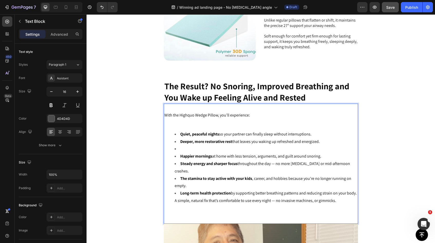
click at [183, 146] on li "Rich Text Editor. Editing area: main" at bounding box center [266, 148] width 183 height 7
click at [185, 145] on li "W" at bounding box center [266, 148] width 183 height 7
click at [169, 104] on p "ek" at bounding box center [260, 107] width 193 height 7
click at [186, 145] on li "Wa" at bounding box center [266, 148] width 183 height 7
click at [174, 104] on p "kaw" at bounding box center [260, 107] width 193 height 7
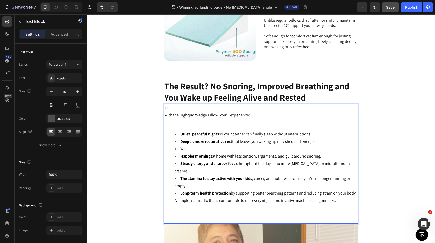
click at [170, 104] on p "ka" at bounding box center [260, 107] width 193 height 7
click at [187, 145] on li "Wak" at bounding box center [266, 148] width 183 height 7
drag, startPoint x: 185, startPoint y: 144, endPoint x: 179, endPoint y: 144, distance: 6.2
click at [180, 146] on span "Wak" at bounding box center [183, 148] width 7 height 5
drag, startPoint x: 177, startPoint y: 144, endPoint x: 280, endPoint y: 143, distance: 103.4
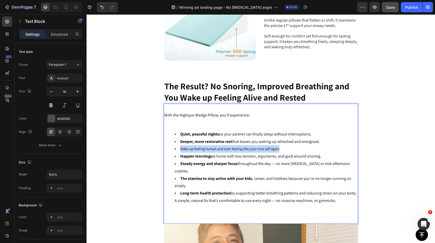
click at [280, 145] on li "Wake up feeling human and start feeling like your true self again" at bounding box center [266, 148] width 183 height 7
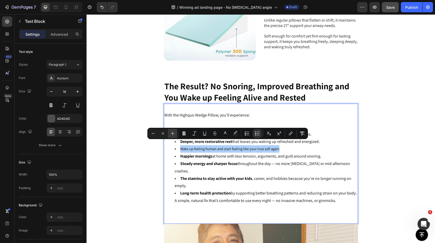
click at [172, 133] on icon "Editor contextual toolbar" at bounding box center [172, 133] width 5 height 5
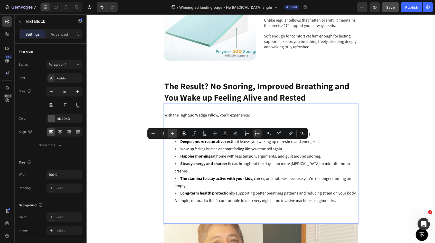
type input "16"
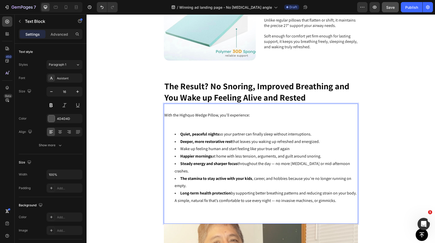
click at [289, 153] on li "Happier mornings at home with less tension, arguments, and guilt around snoring." at bounding box center [266, 156] width 183 height 7
click at [289, 139] on span "Deeper, more restorative rest that leaves you waking up refreshed and energized." at bounding box center [249, 141] width 139 height 5
click at [288, 145] on li "Wake up feeling human and start feeling like your true self again" at bounding box center [266, 148] width 183 height 7
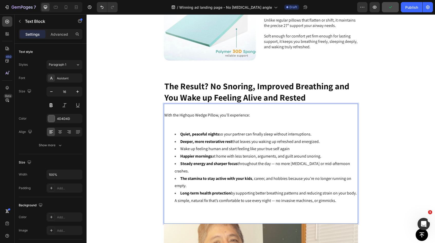
click at [287, 145] on li "Wake up feeling human and start feeling like your true self again" at bounding box center [266, 148] width 183 height 7
click at [286, 145] on li "Wake up feeling human and start feeling like your true self again" at bounding box center [266, 148] width 183 height 7
drag, startPoint x: 286, startPoint y: 144, endPoint x: 179, endPoint y: 143, distance: 107.8
click at [179, 145] on li "Wake up feeling human and start feeling like your true self again" at bounding box center [266, 148] width 183 height 7
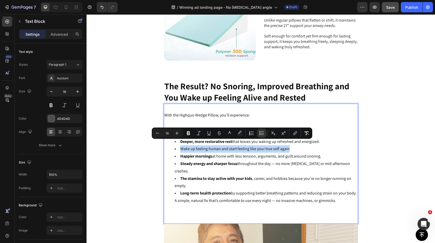
click at [181, 146] on span "Wake up feeling human and start feeling like your true self again" at bounding box center [234, 148] width 109 height 5
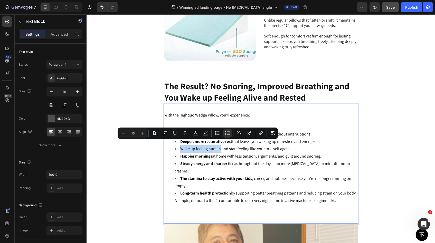
drag, startPoint x: 178, startPoint y: 144, endPoint x: 217, endPoint y: 143, distance: 39.0
click at [155, 133] on icon "Editor contextual toolbar" at bounding box center [154, 133] width 5 height 5
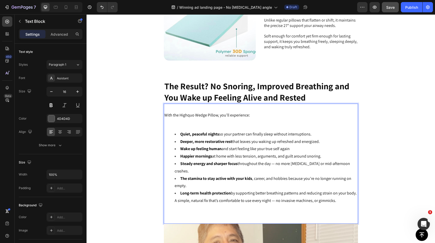
click at [292, 145] on li "Wake up feeling human and start feeling like your true self again" at bounding box center [266, 148] width 183 height 7
click at [394, 8] on span "Save" at bounding box center [390, 7] width 8 height 4
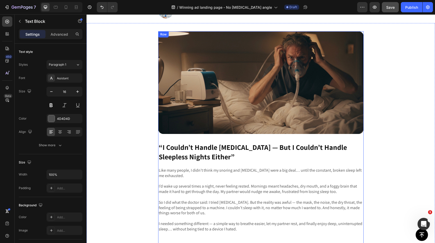
scroll to position [0, 0]
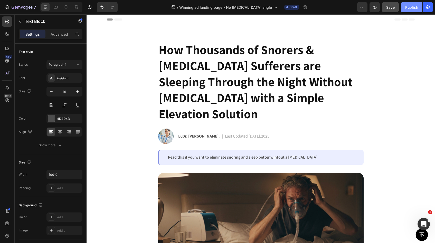
click at [407, 6] on div "Publish" at bounding box center [411, 7] width 13 height 5
click at [221, 155] on p "Read this if you want to eliminate snoring and sleep better wihtout a [MEDICAL_…" at bounding box center [261, 157] width 187 height 5
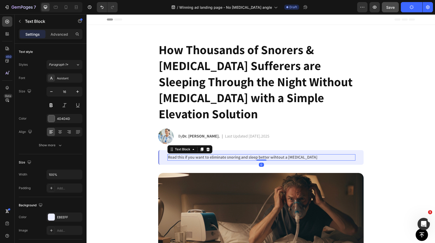
click at [222, 155] on p "Read this if you want to eliminate snoring and sleep better wihtout a [MEDICAL_…" at bounding box center [261, 157] width 187 height 5
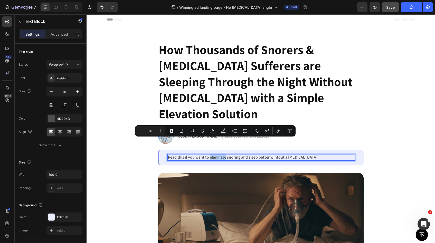
click at [222, 155] on p "Read this if you want to eliminate snoring and sleep better wihtout a [MEDICAL_…" at bounding box center [261, 157] width 187 height 5
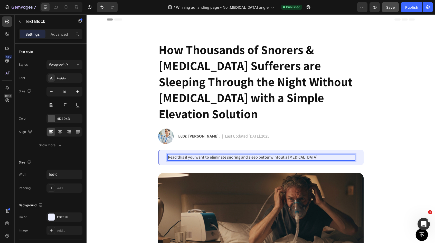
click at [222, 155] on p "Read this if you want to eliminate snoring and sleep better wihtout a [MEDICAL_…" at bounding box center [261, 157] width 187 height 5
drag, startPoint x: 224, startPoint y: 142, endPoint x: 207, endPoint y: 143, distance: 16.5
click at [207, 155] on p "Read this if you want to eliminate snoring and sleep better wihtout a [MEDICAL_…" at bounding box center [261, 157] width 187 height 5
click at [405, 8] on div "Publish" at bounding box center [411, 7] width 13 height 5
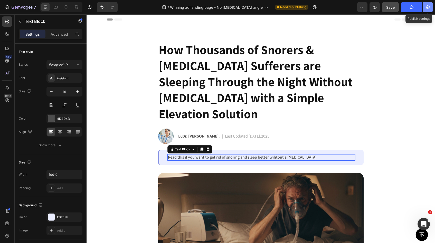
click at [426, 7] on icon "button" at bounding box center [428, 7] width 4 height 4
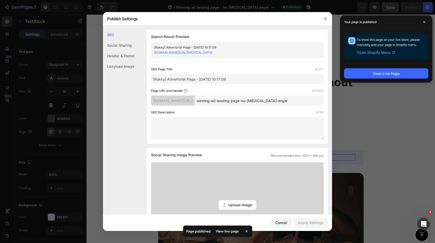
click at [254, 99] on input "winning-ad-landing-page-no-[MEDICAL_DATA]-angle" at bounding box center [259, 100] width 129 height 10
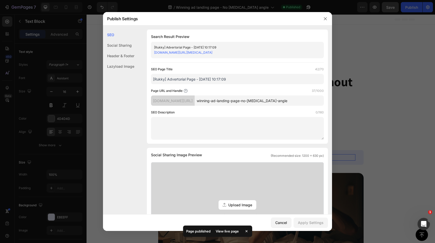
click at [286, 100] on input "winning-ad-landing-page-no-[MEDICAL_DATA]-angle" at bounding box center [259, 100] width 129 height 10
drag, startPoint x: 290, startPoint y: 102, endPoint x: 207, endPoint y: 101, distance: 82.6
click at [207, 101] on div "[DOMAIN_NAME][URL] winning-ad-landing-page-no-[MEDICAL_DATA]-angle" at bounding box center [237, 100] width 173 height 10
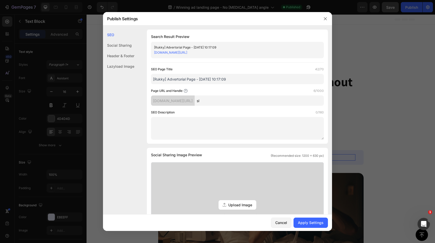
type input "s"
click at [255, 101] on input "how-to-get-ride-of-snorgn-and-sleep-better-without-[MEDICAL_DATA]" at bounding box center [259, 100] width 129 height 10
click at [256, 100] on input "how-to-get-ride-of-snorgn-and-sleep-better-without-[MEDICAL_DATA]" at bounding box center [259, 100] width 129 height 10
click at [258, 101] on input "how-to-get-ride-of-snorgn-and-sleep-better-without-[MEDICAL_DATA]" at bounding box center [259, 100] width 129 height 10
click at [239, 101] on input "how-to-get-ride-of-snoring-and-sleep-better-without-[MEDICAL_DATA]" at bounding box center [259, 100] width 129 height 10
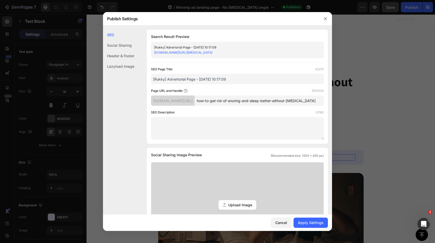
type input "how-to-get-rid-of-snoring-and-sleep-better-without-[MEDICAL_DATA]"
click at [273, 116] on div "SEO Description 0/160" at bounding box center [237, 125] width 173 height 30
click at [302, 223] on div "Apply Settings" at bounding box center [311, 222] width 26 height 5
click at [324, 19] on icon "button" at bounding box center [325, 19] width 4 height 4
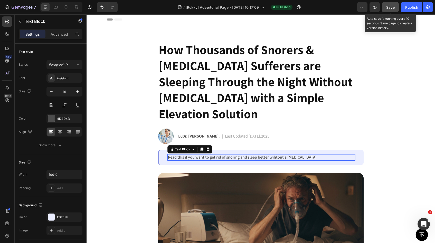
click at [389, 11] on button "Save" at bounding box center [390, 7] width 17 height 10
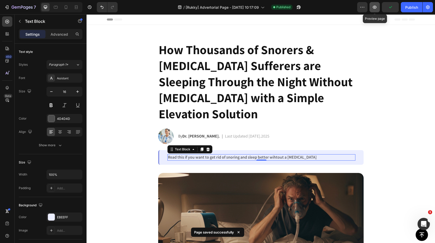
click at [373, 8] on icon "button" at bounding box center [374, 7] width 5 height 5
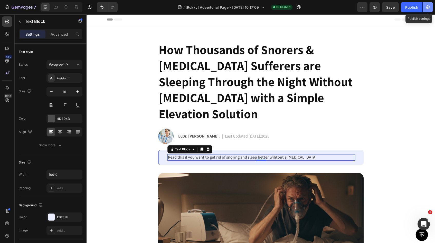
click at [427, 7] on icon "button" at bounding box center [427, 7] width 1 height 1
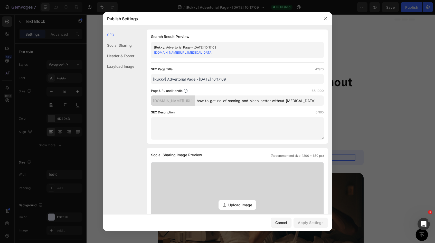
copy link "[DOMAIN_NAME][URL][MEDICAL_DATA]"
click at [327, 20] on icon "button" at bounding box center [325, 19] width 4 height 4
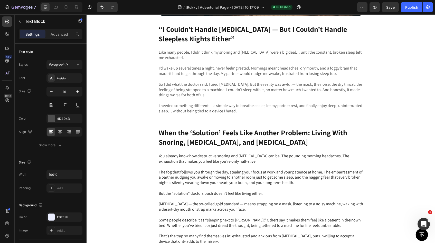
scroll to position [245, 0]
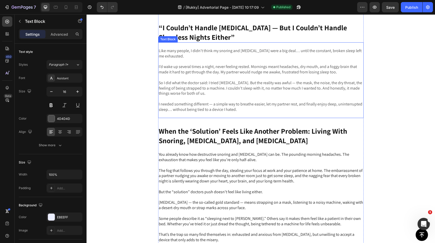
click at [227, 107] on p "I needed something different — a simple way to breathe easier, let my partner r…" at bounding box center [261, 107] width 204 height 11
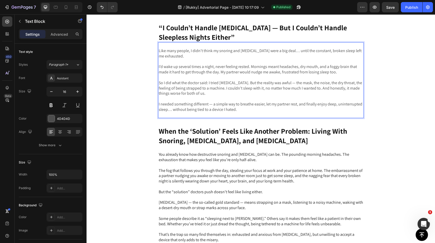
click at [237, 108] on p "I needed something different — a simple way to breathe easier, let my partner r…" at bounding box center [261, 107] width 204 height 11
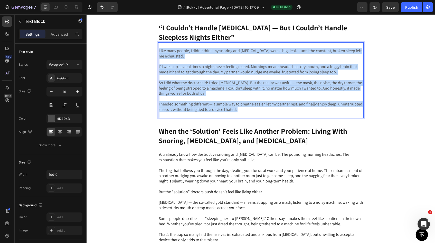
drag, startPoint x: 237, startPoint y: 108, endPoint x: 156, endPoint y: 52, distance: 98.1
click at [156, 52] on div "Image “I Couldn’t Handle [MEDICAL_DATA] — But I Couldn’t Handle Sleepless Night…" at bounding box center [260, 85] width 348 height 347
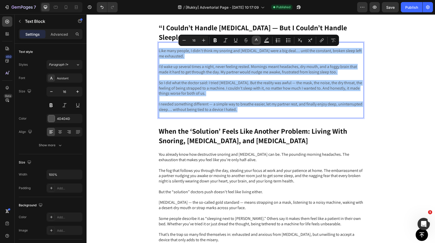
click at [254, 41] on icon "Editor contextual toolbar" at bounding box center [256, 40] width 5 height 5
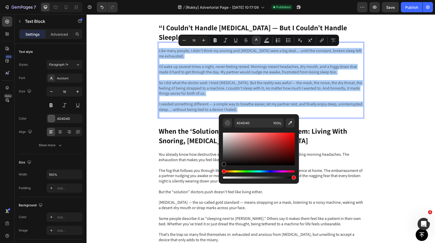
drag, startPoint x: 224, startPoint y: 156, endPoint x: 222, endPoint y: 170, distance: 13.9
click at [223, 170] on div "Editor contextual toolbar" at bounding box center [259, 156] width 72 height 48
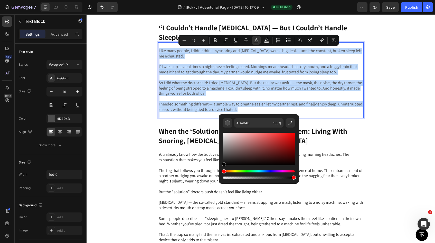
type input "000000"
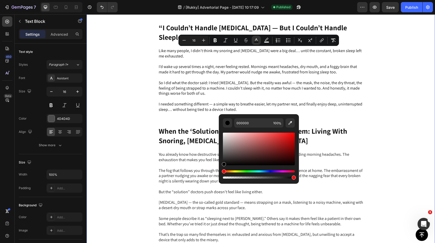
click at [142, 146] on div "Image “I Couldn’t Handle [MEDICAL_DATA] — But I Couldn’t Handle Sleepless Night…" at bounding box center [260, 85] width 348 height 347
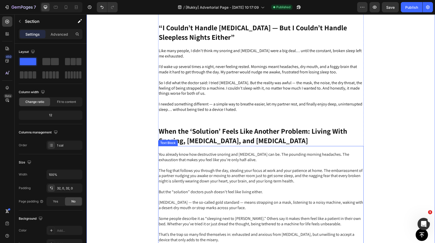
scroll to position [350, 0]
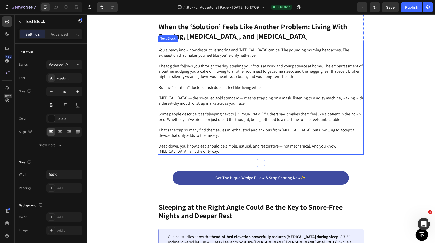
click at [176, 150] on p "Deep down, you know sleep should be simple, natural, and restorative — not mech…" at bounding box center [261, 149] width 204 height 11
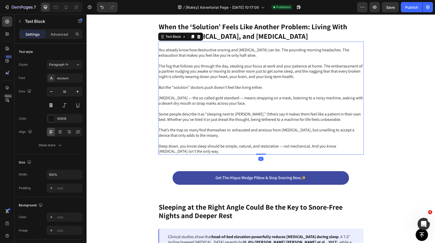
click at [174, 152] on p "Deep down, you know sleep should be simple, natural, and restorative — not mech…" at bounding box center [261, 149] width 204 height 11
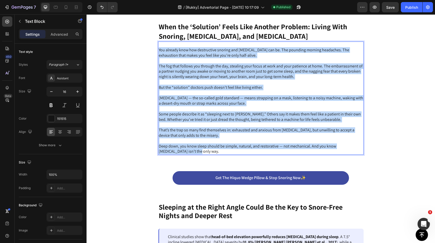
drag, startPoint x: 174, startPoint y: 152, endPoint x: 156, endPoint y: 51, distance: 102.7
click at [158, 51] on div "You already know how destructive snoring and [MEDICAL_DATA] can be. The poundin…" at bounding box center [260, 98] width 205 height 113
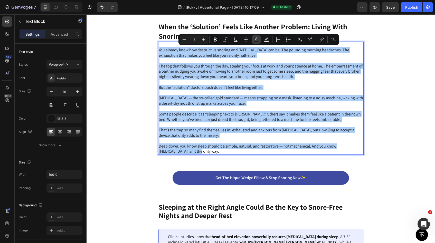
click at [256, 39] on icon "Editor contextual toolbar" at bounding box center [256, 38] width 3 height 3
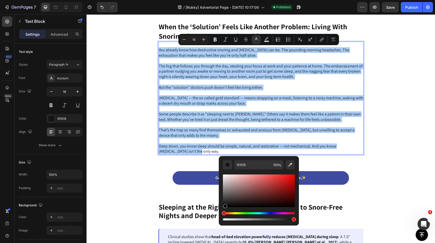
click at [224, 206] on div "Editor contextual toolbar" at bounding box center [225, 206] width 4 height 4
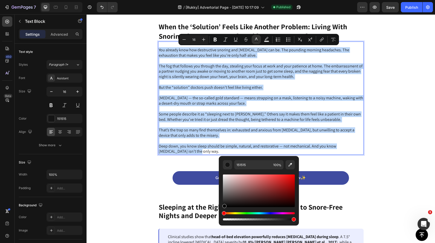
type input "070707"
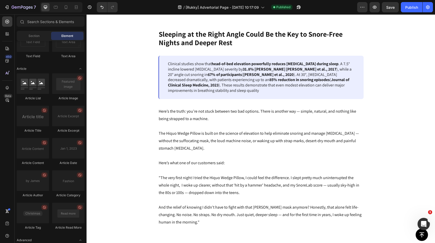
scroll to position [529, 0]
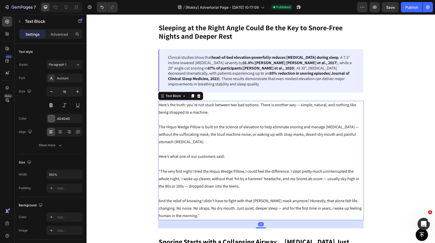
click at [191, 160] on p "Here’s what one of our customers said:" at bounding box center [261, 156] width 204 height 7
click at [198, 217] on p "And the relief of knowing I didn’t have to fight with that [PERSON_NAME] mask a…" at bounding box center [261, 208] width 204 height 22
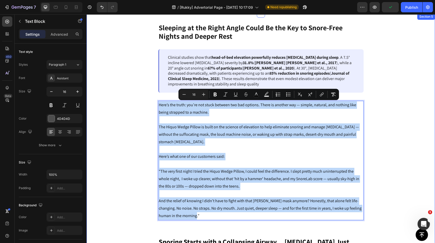
drag, startPoint x: 198, startPoint y: 215, endPoint x: 153, endPoint y: 97, distance: 126.6
click at [153, 97] on div "Sleeping at the Right Angle Could Be the Key to Snore-Free Nights and Deeper Re…" at bounding box center [260, 235] width 348 height 424
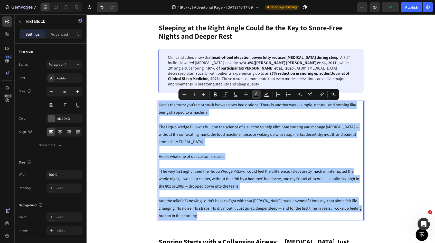
click at [257, 94] on icon "Editor contextual toolbar" at bounding box center [256, 94] width 5 height 5
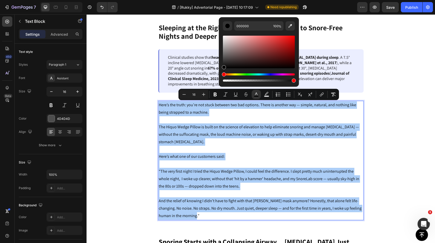
drag, startPoint x: 223, startPoint y: 66, endPoint x: 220, endPoint y: 72, distance: 6.5
click at [220, 72] on div "000000 100 %" at bounding box center [259, 49] width 80 height 65
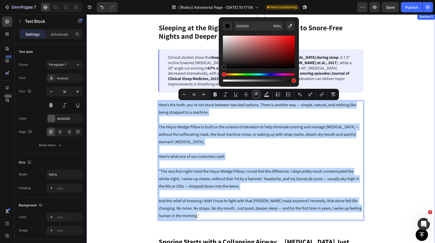
click at [139, 117] on div "Sleeping at the Right Angle Could Be the Key to Snore-Free Nights and Deeper Re…" at bounding box center [260, 235] width 348 height 424
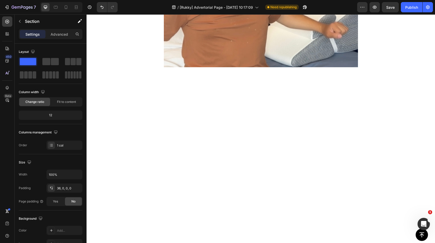
scroll to position [1643, 0]
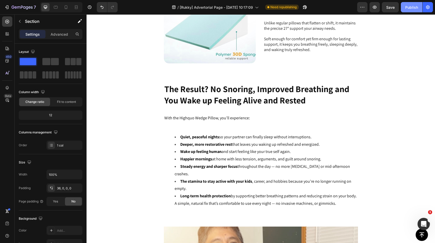
click at [415, 8] on div "Publish" at bounding box center [411, 7] width 13 height 5
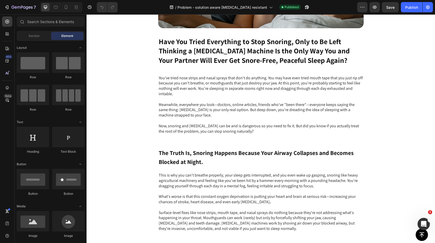
scroll to position [224, 0]
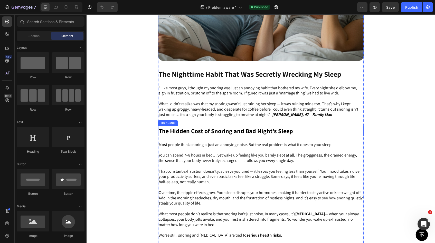
scroll to position [195, 0]
